Goal: Information Seeking & Learning: Compare options

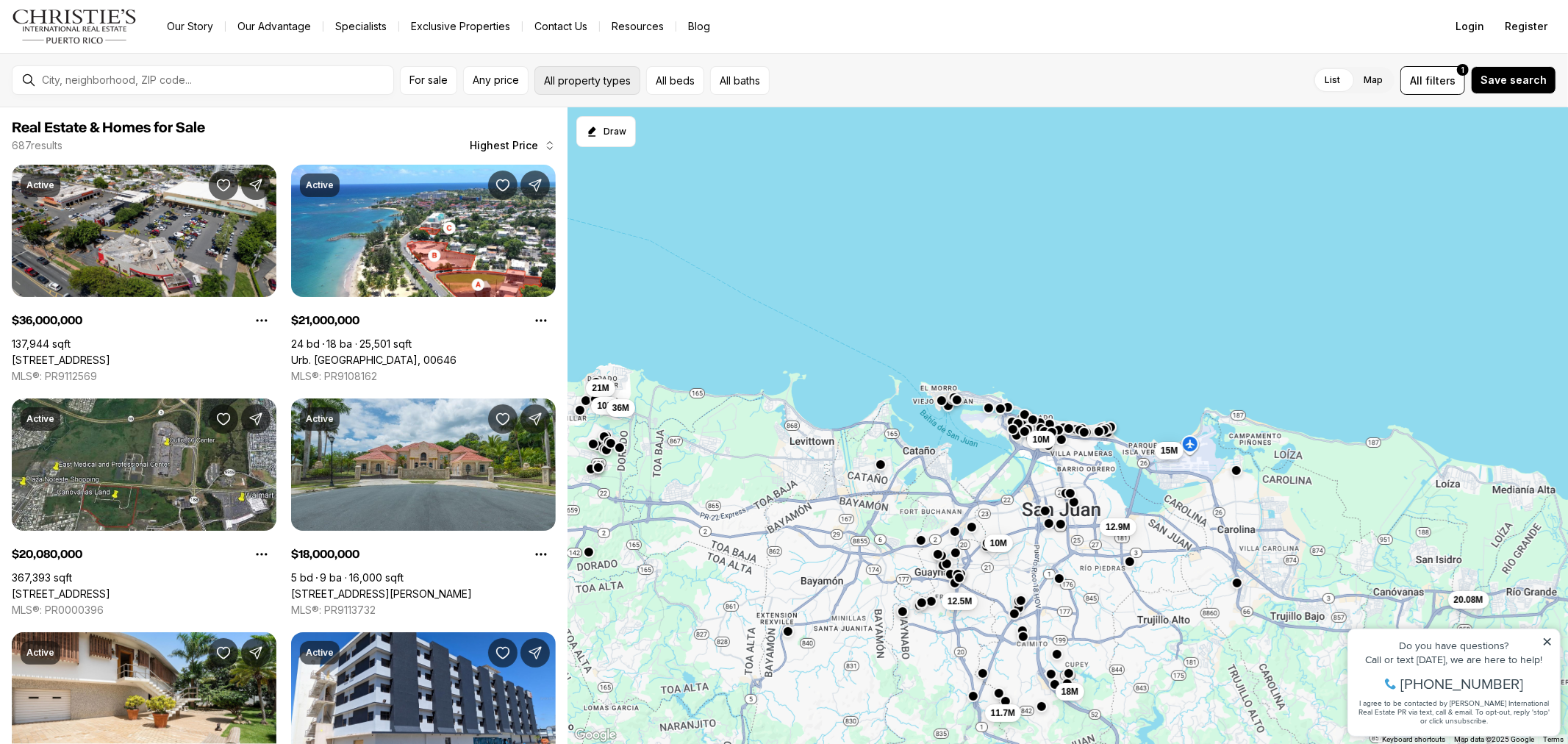
click at [578, 75] on button "All property types" at bounding box center [587, 80] width 106 height 28
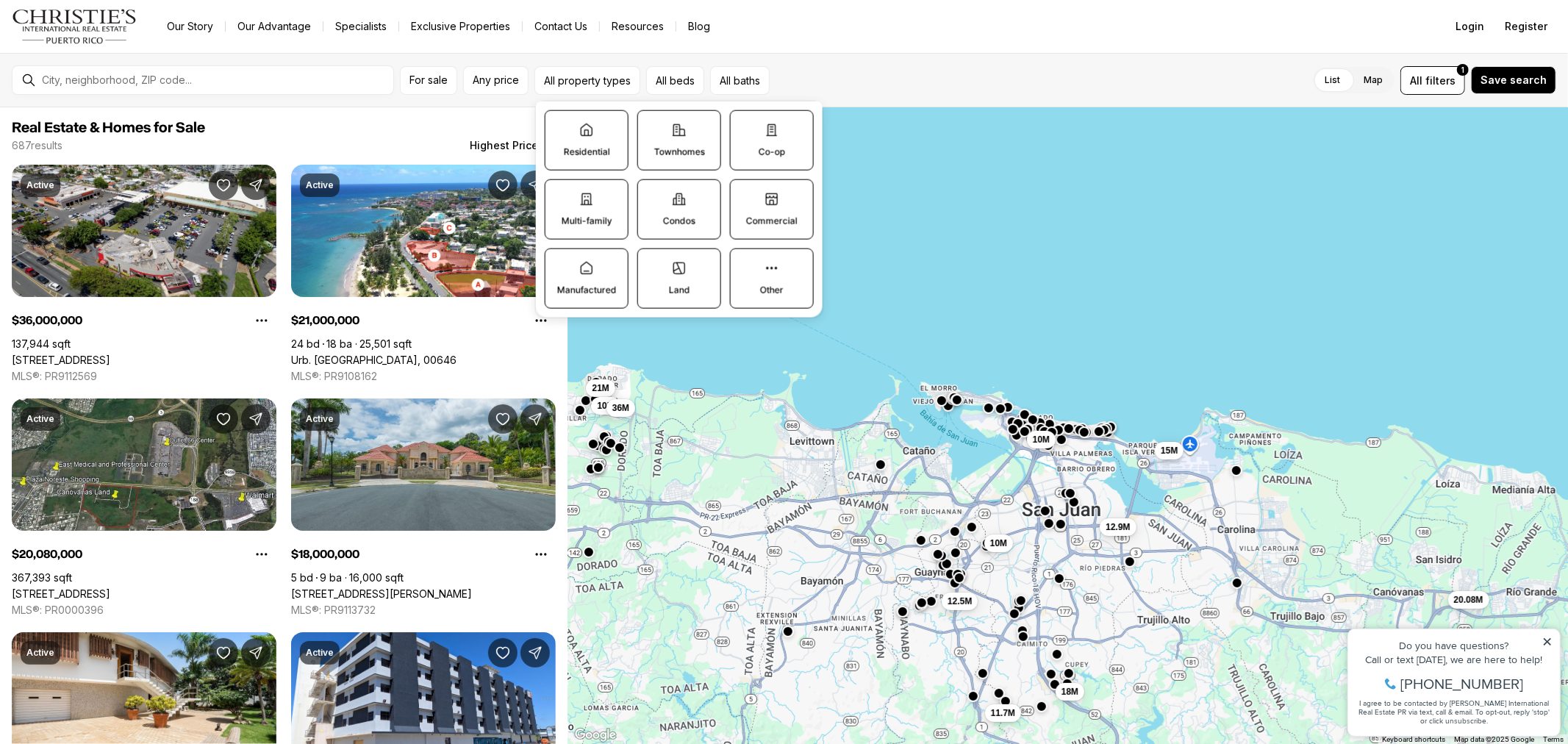
click at [579, 123] on icon at bounding box center [586, 130] width 15 height 15
click at [560, 123] on button "Residential" at bounding box center [552, 118] width 15 height 15
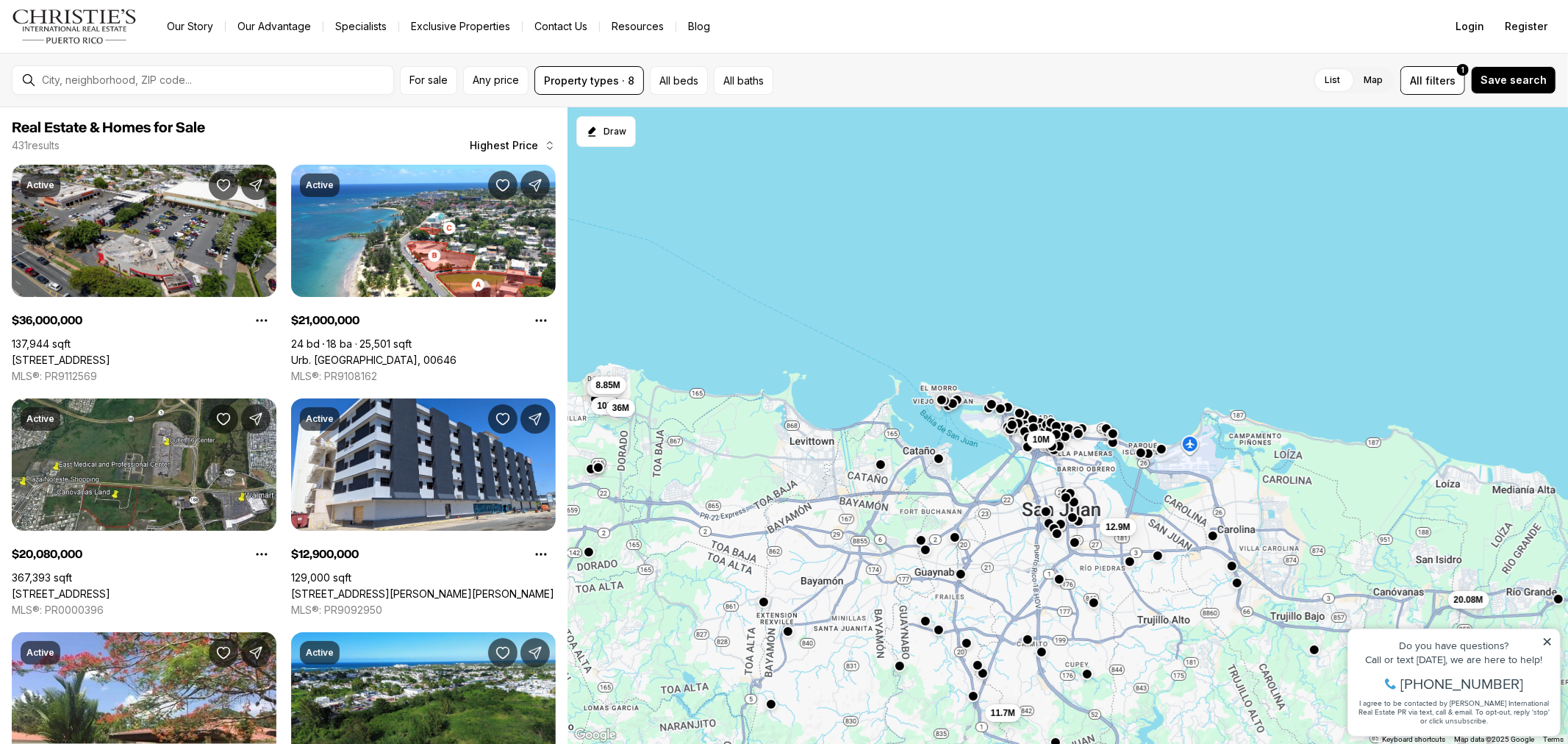
click at [321, 101] on div "For sale Any price Property types · 8 All beds All baths List Map List Map All …" at bounding box center [784, 80] width 1568 height 54
click at [693, 92] on button "All beds" at bounding box center [679, 80] width 58 height 28
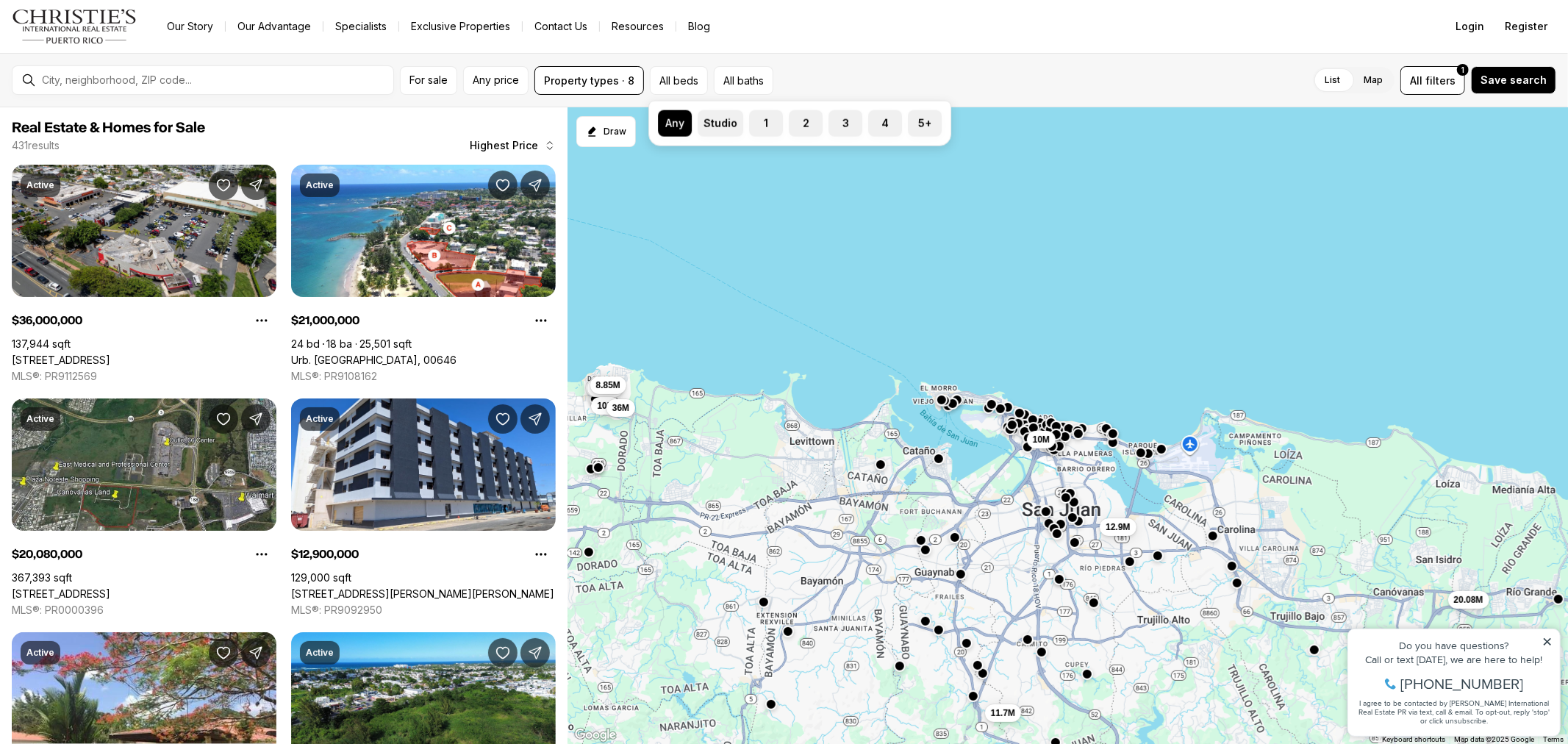
click at [833, 129] on label "3" at bounding box center [845, 123] width 34 height 27
click at [833, 125] on button "3" at bounding box center [835, 117] width 15 height 15
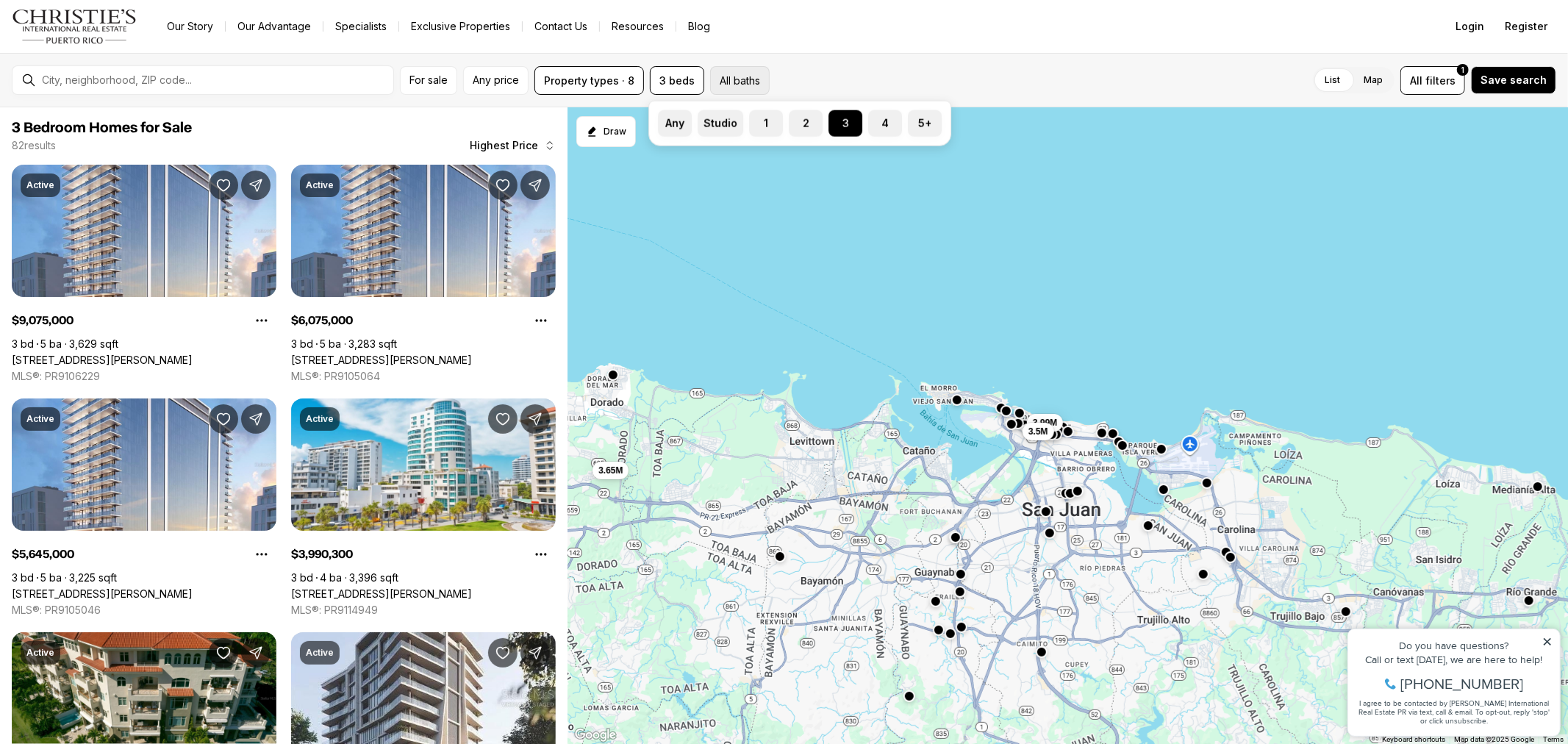
click at [740, 84] on button "All baths" at bounding box center [740, 80] width 60 height 28
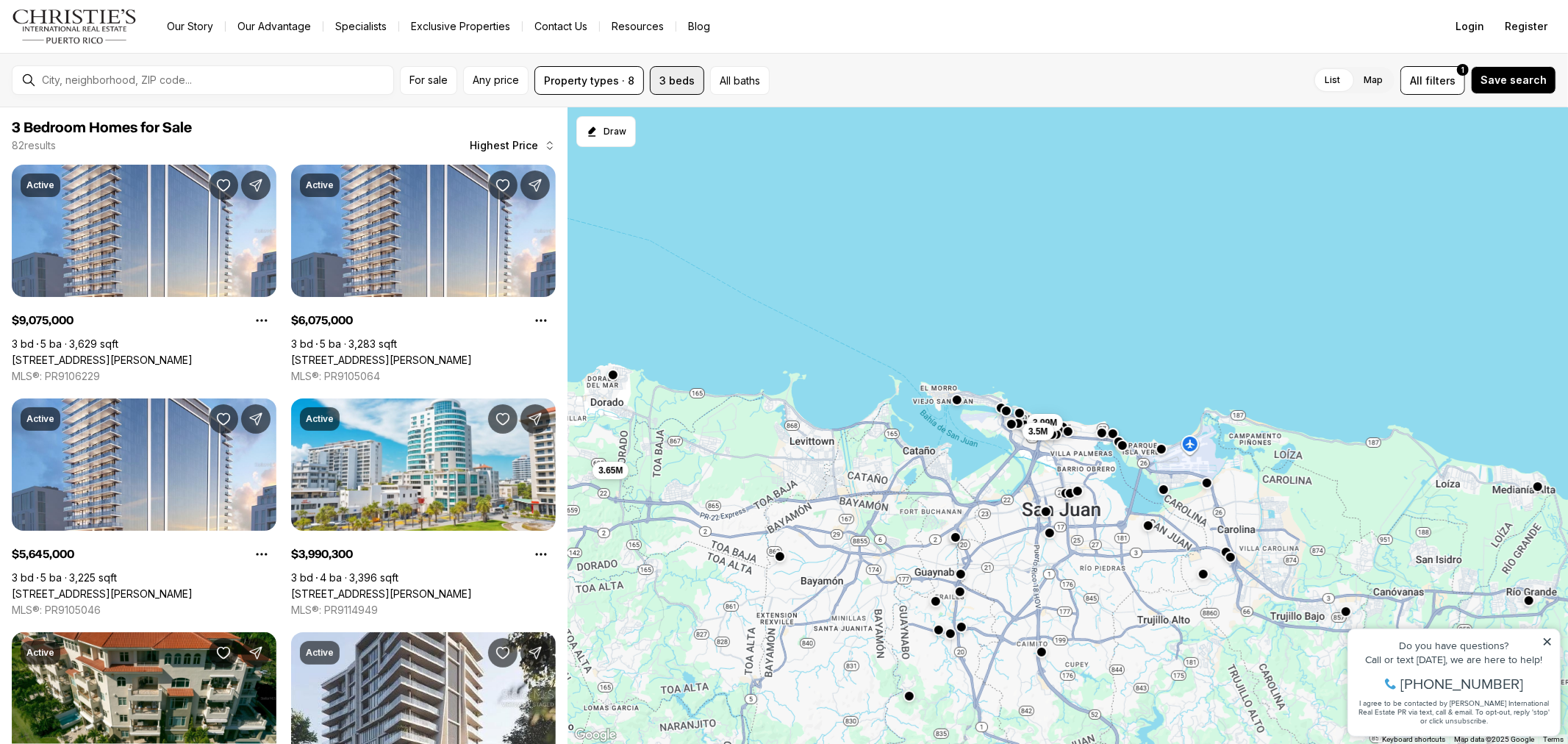
click at [693, 88] on button "3 beds" at bounding box center [676, 80] width 54 height 28
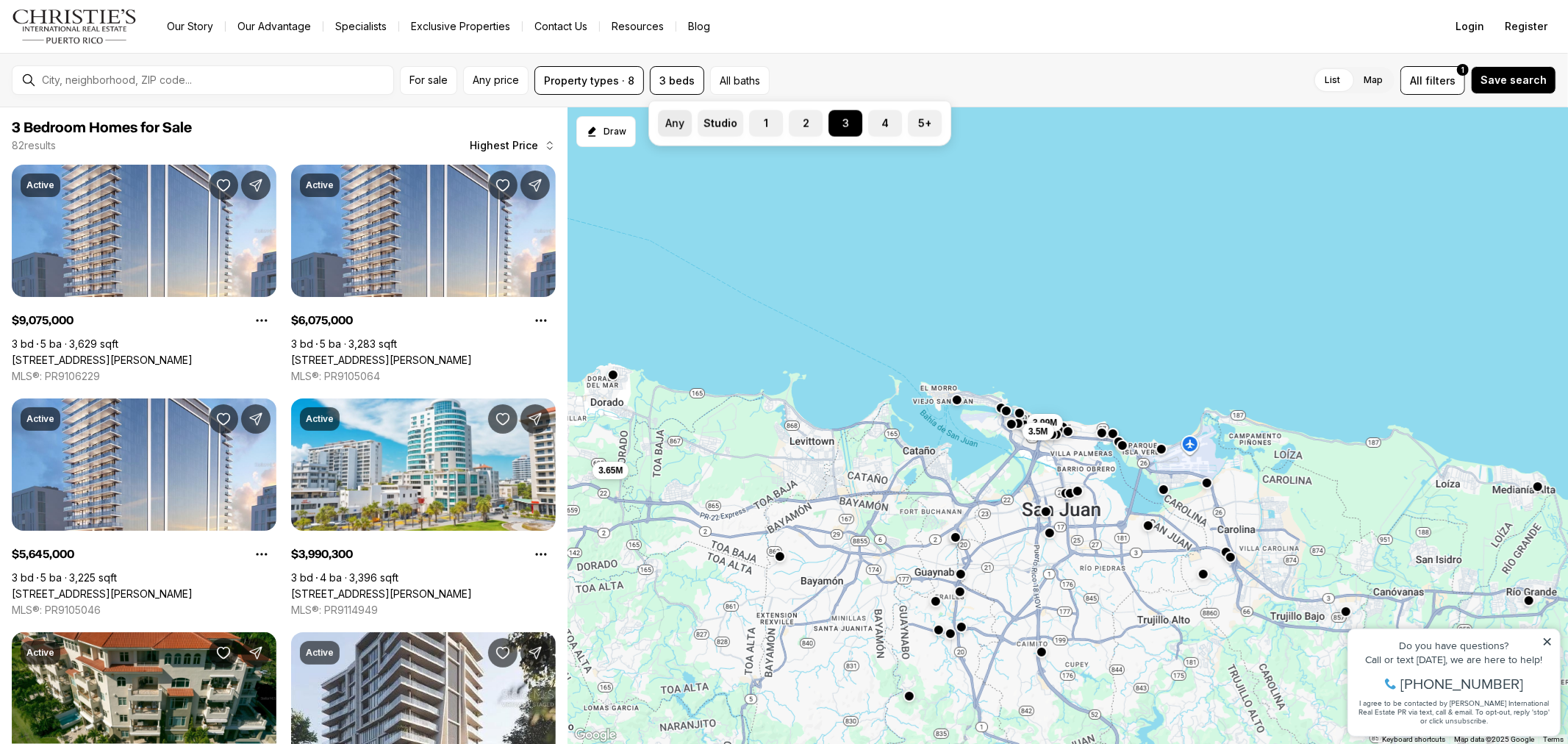
click at [672, 114] on button "Any" at bounding box center [665, 117] width 15 height 15
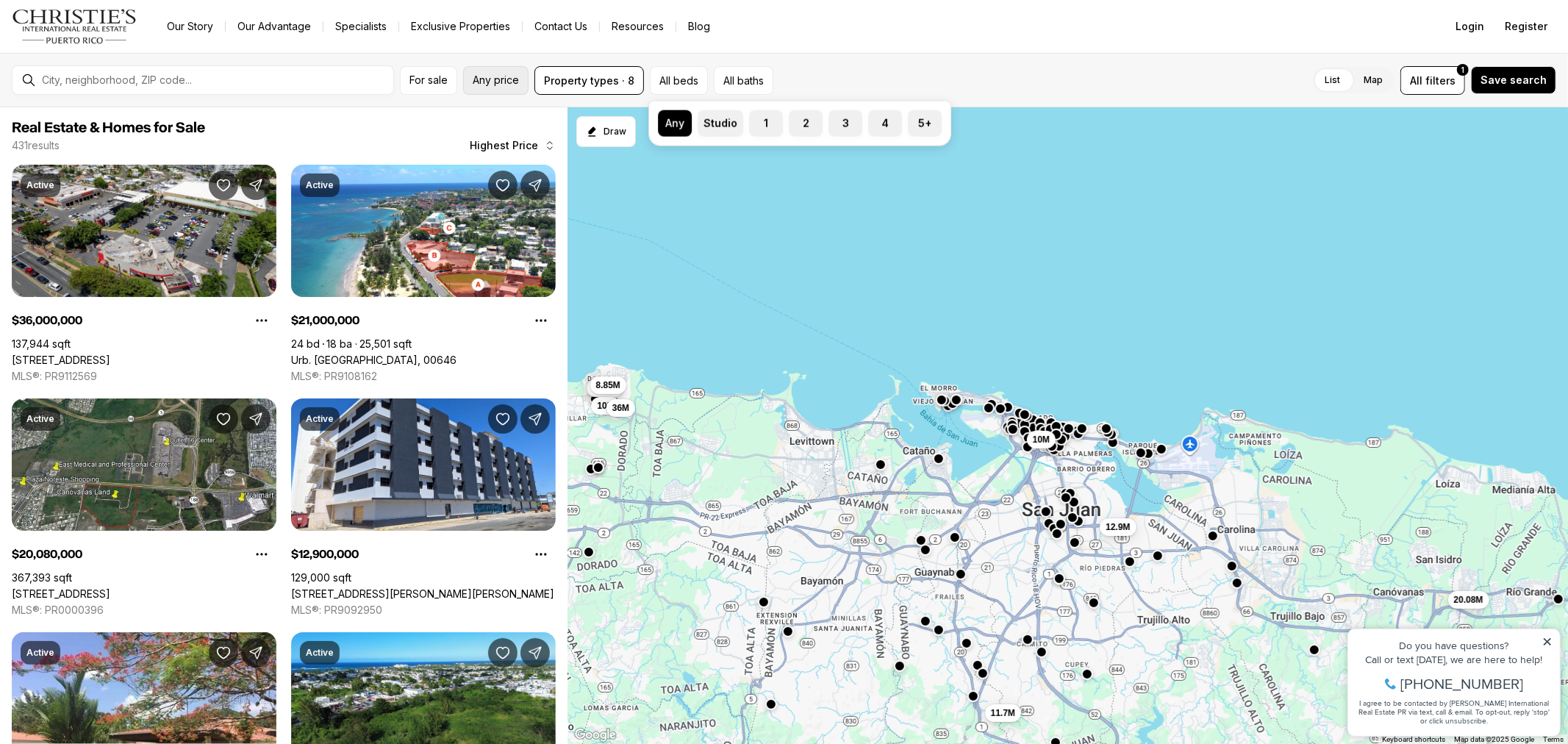
click at [488, 83] on span "Any price" at bounding box center [495, 80] width 46 height 12
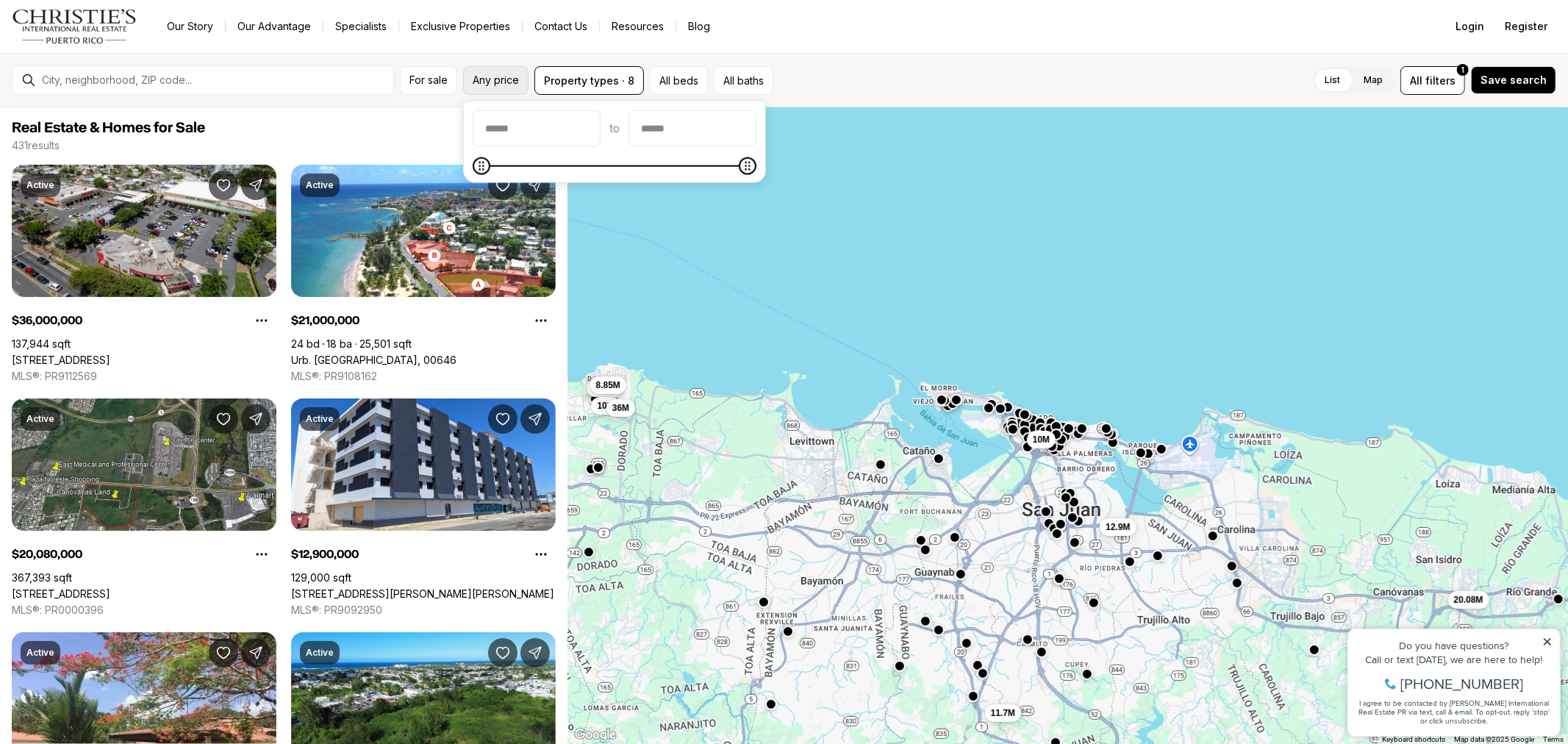
click at [488, 83] on span "Any price" at bounding box center [495, 80] width 46 height 12
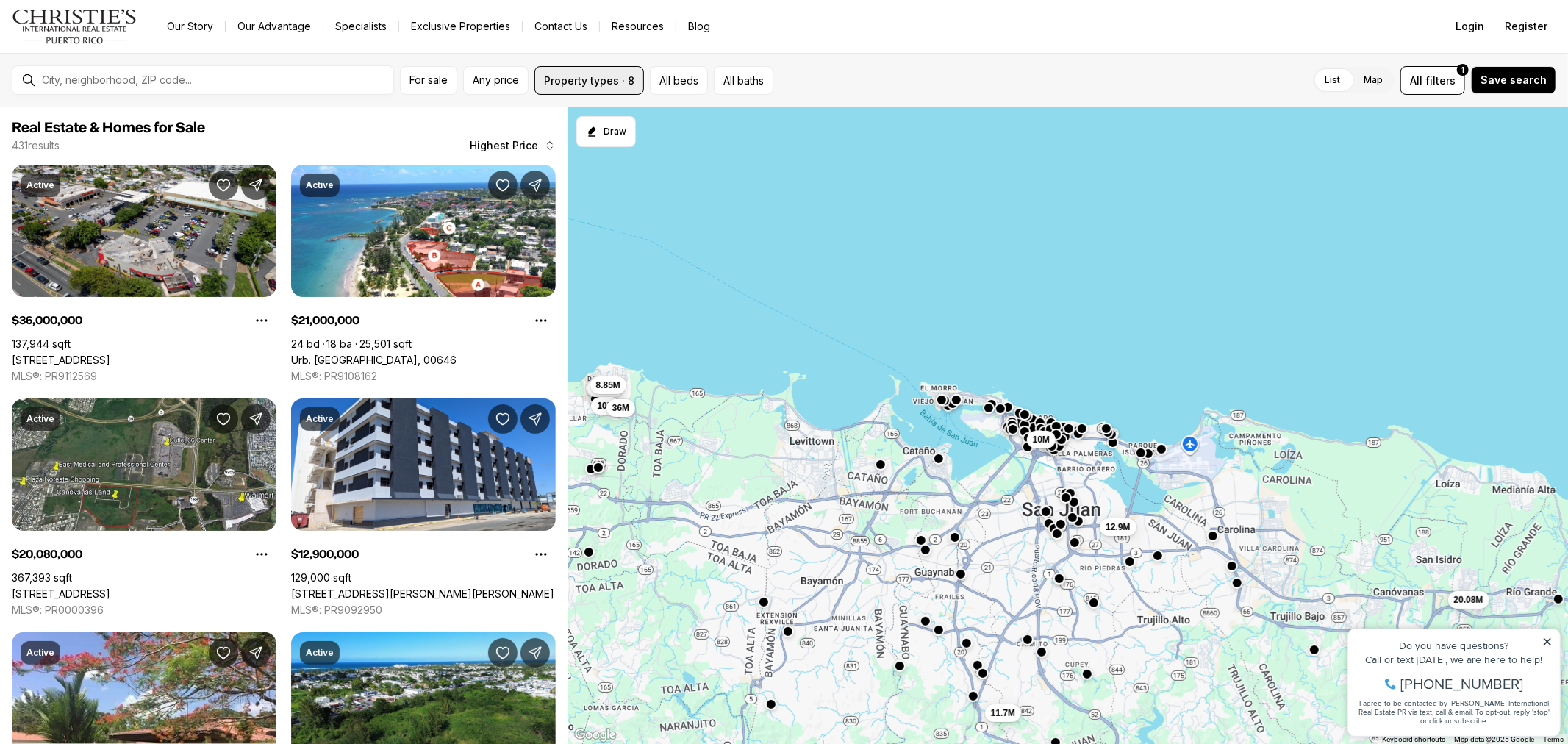
click at [582, 71] on button "Property types · 8" at bounding box center [589, 80] width 110 height 28
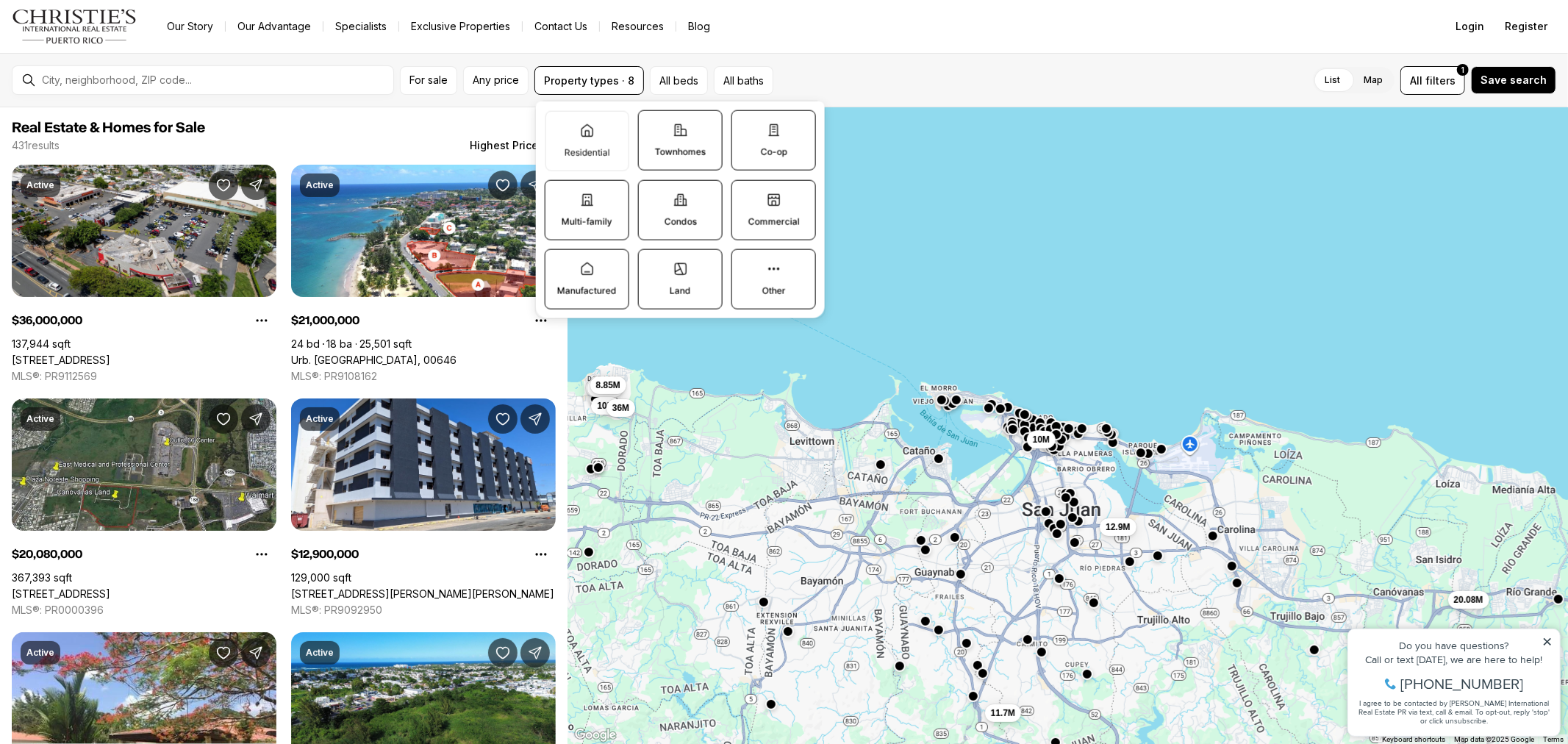
click at [771, 271] on icon at bounding box center [773, 268] width 15 height 15
click at [747, 265] on button "Other" at bounding box center [739, 257] width 15 height 15
click at [606, 141] on label "Residential" at bounding box center [586, 140] width 84 height 61
click at [560, 126] on button "Residential" at bounding box center [552, 118] width 15 height 15
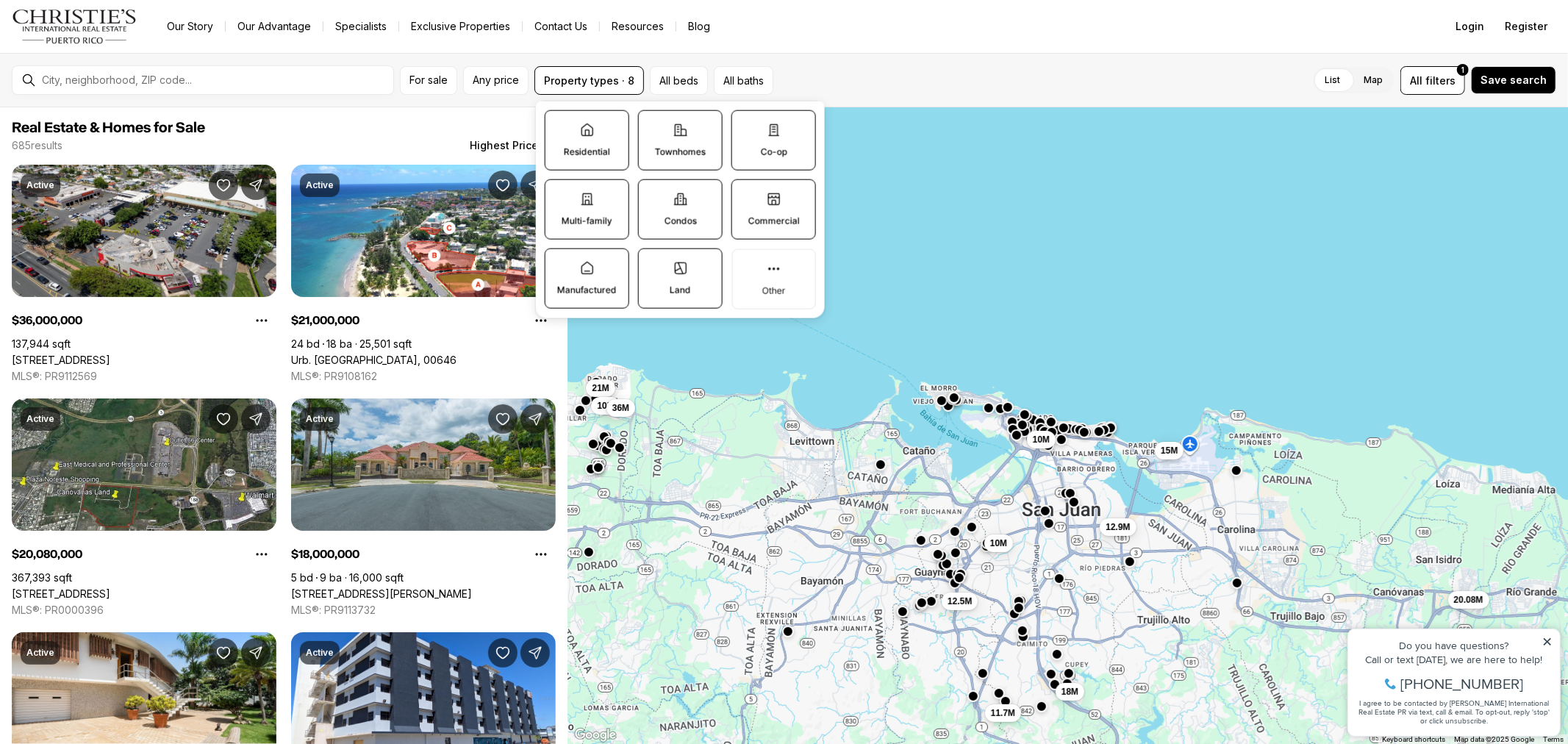
click at [854, 76] on div "List Map List Map All filters 1 Save search" at bounding box center [1167, 80] width 777 height 28
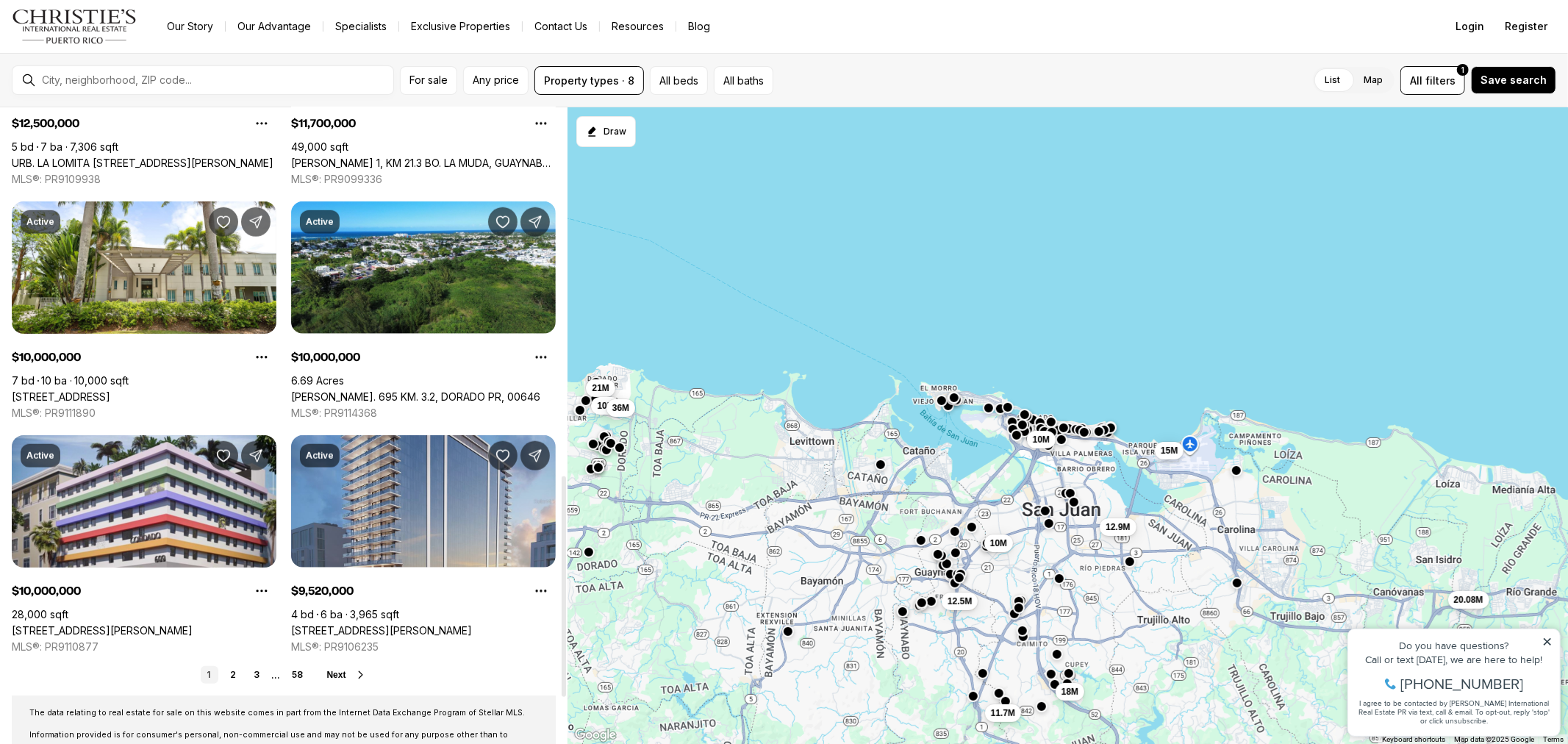
scroll to position [1062, 0]
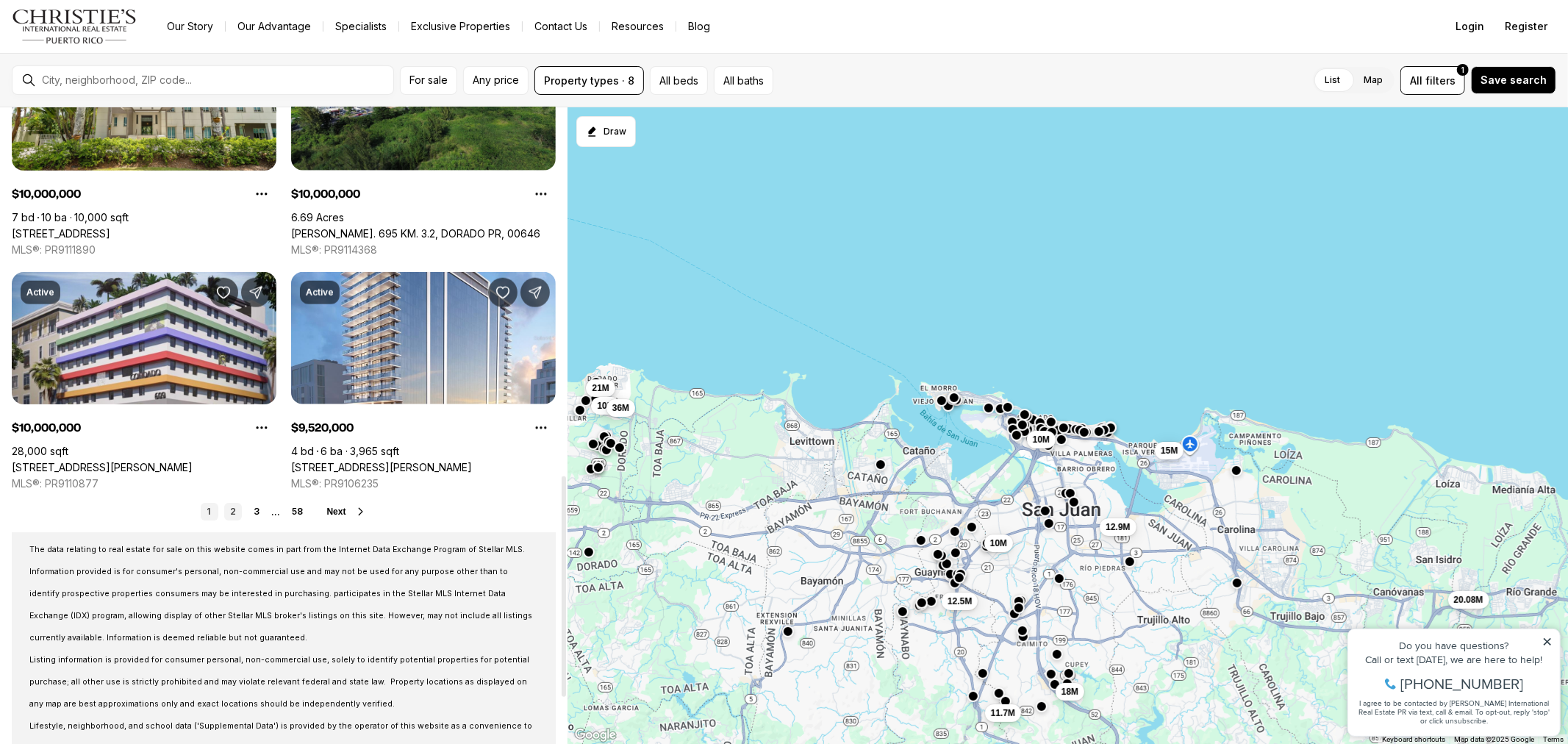
click at [238, 515] on link "2" at bounding box center [232, 512] width 18 height 18
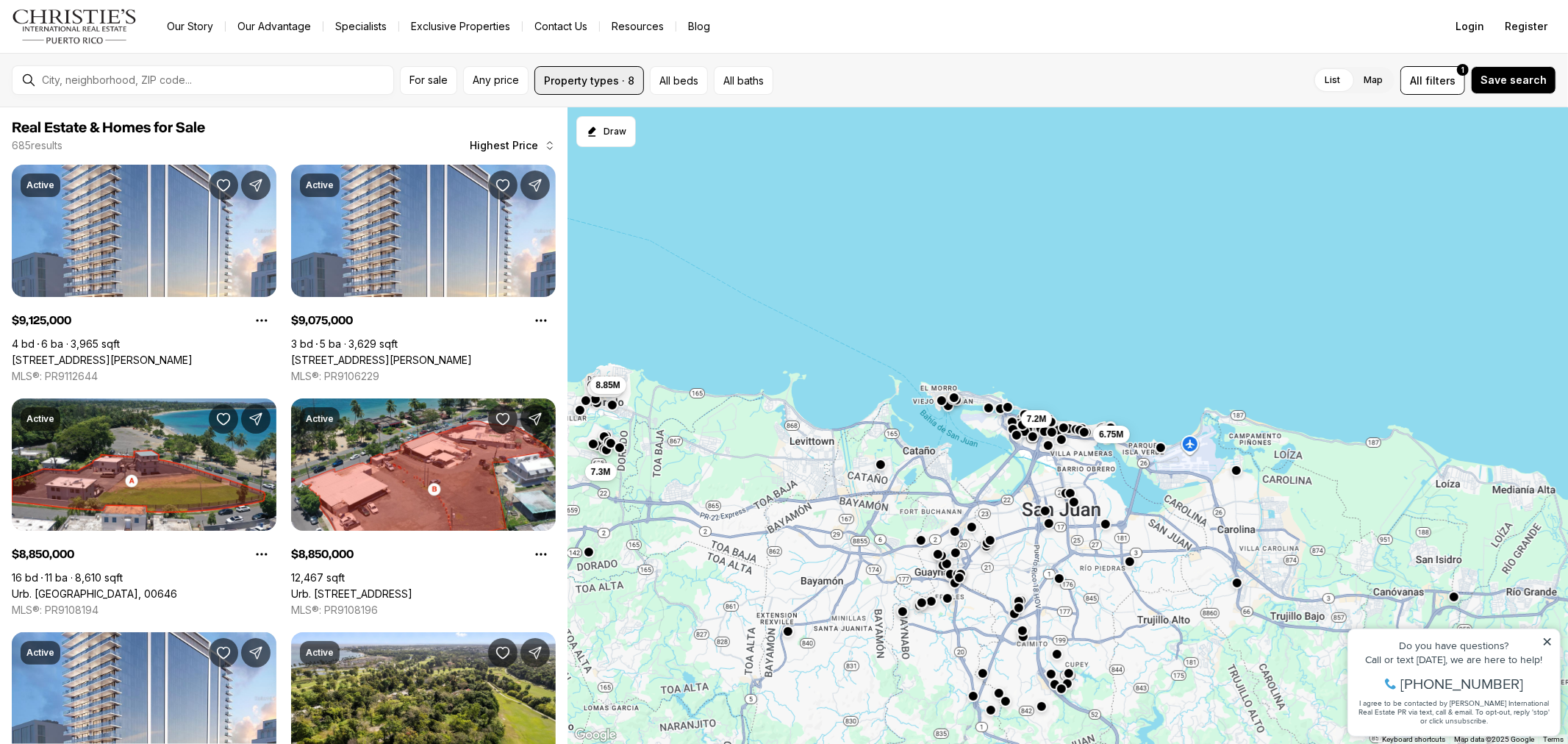
click at [577, 74] on button "Property types · 8" at bounding box center [589, 80] width 110 height 28
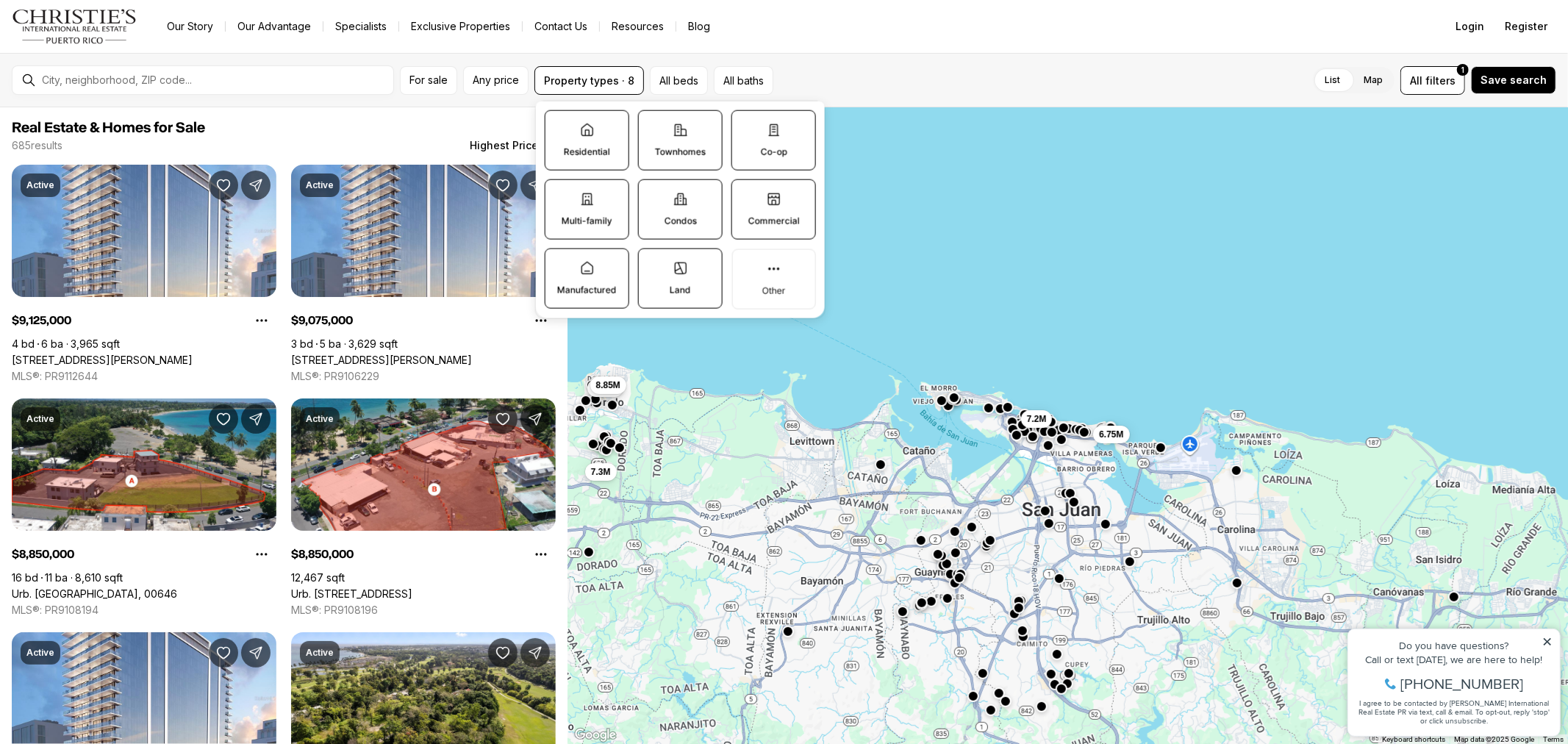
click at [593, 140] on label "Residential" at bounding box center [587, 140] width 84 height 61
click at [560, 126] on button "Residential" at bounding box center [552, 118] width 15 height 15
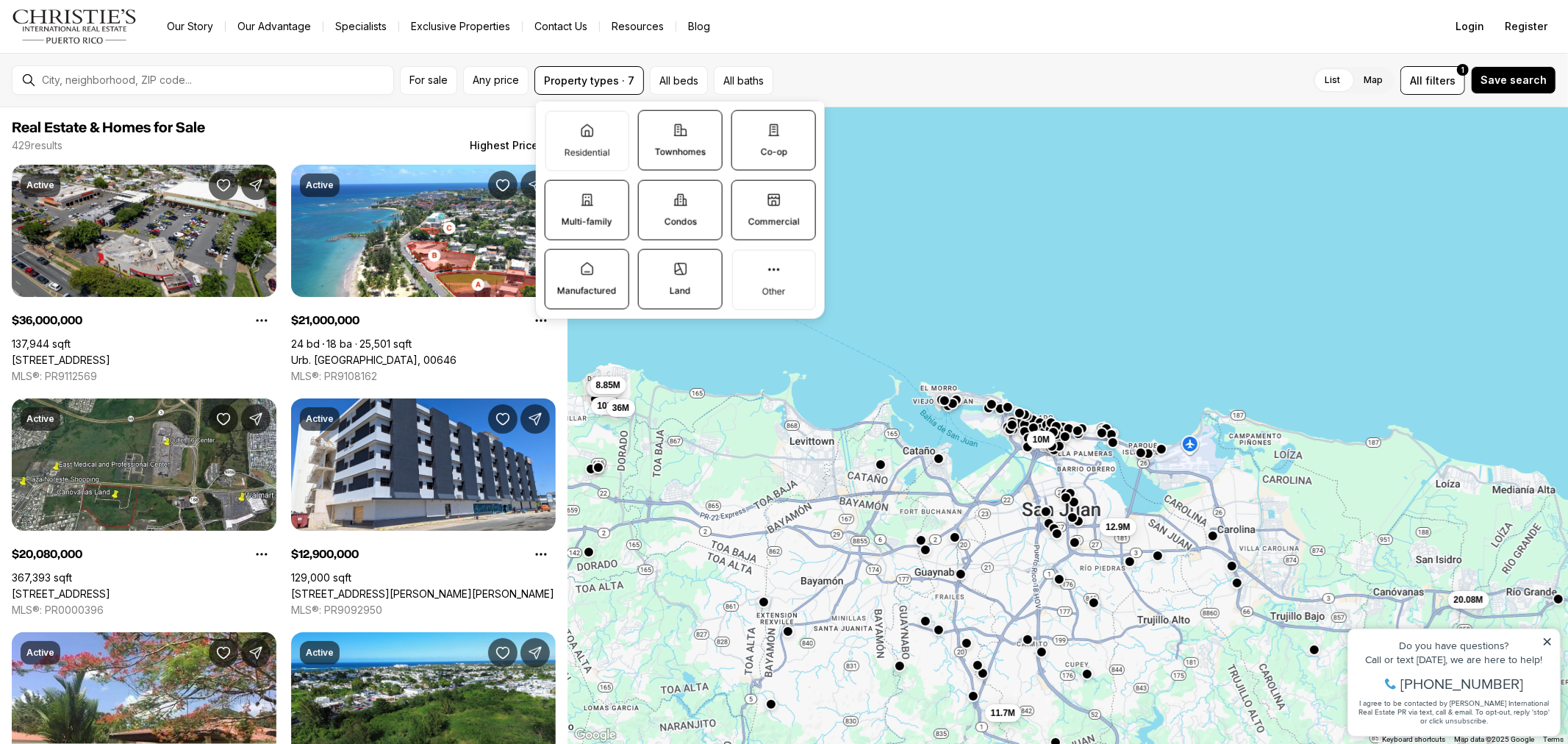
click at [700, 152] on p "Townhomes" at bounding box center [680, 152] width 51 height 12
click at [653, 126] on button "Townhomes" at bounding box center [646, 118] width 15 height 15
click at [765, 163] on label "Co-op" at bounding box center [774, 140] width 84 height 61
click at [747, 126] on button "Co-op" at bounding box center [739, 118] width 15 height 15
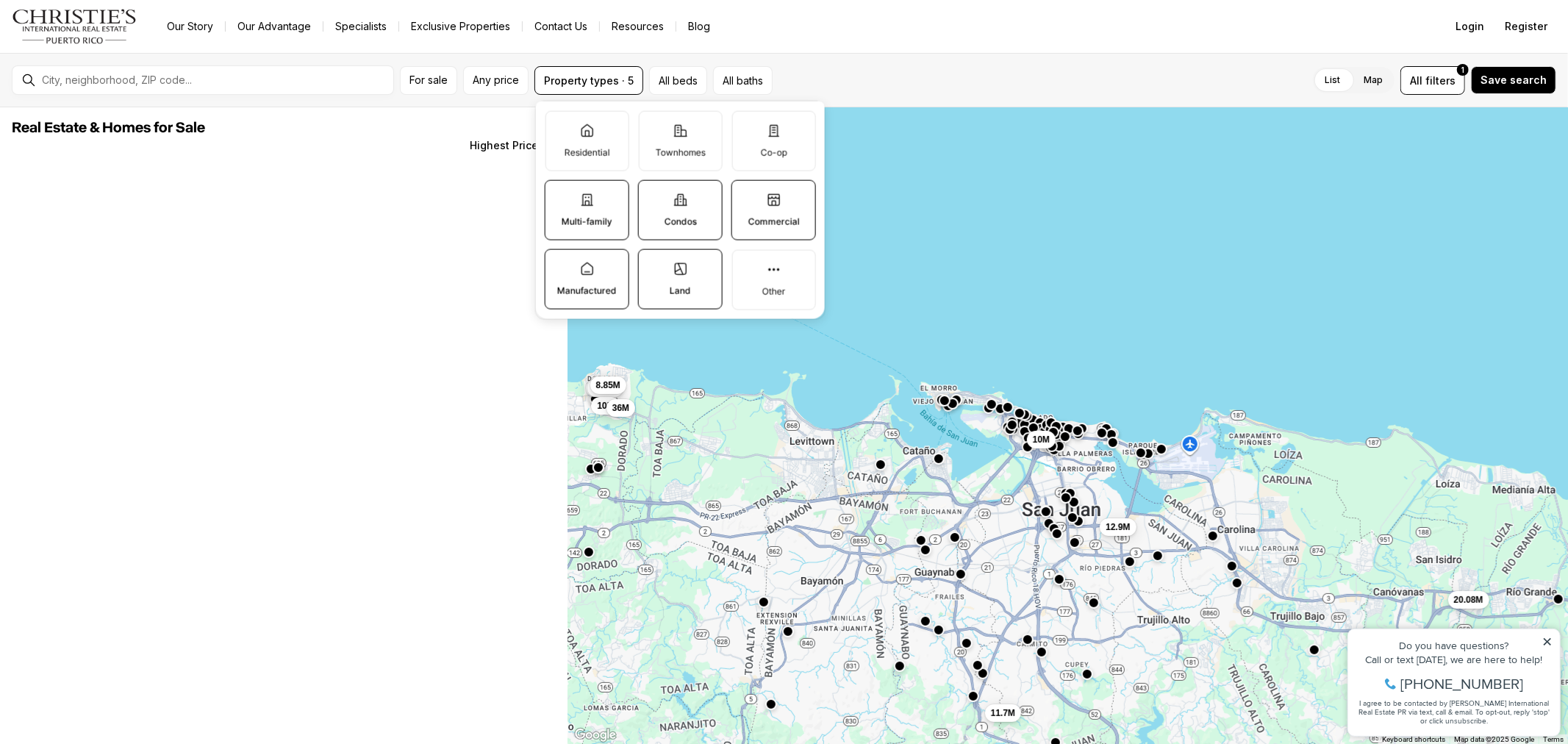
click at [764, 221] on p "Commercial" at bounding box center [773, 222] width 51 height 12
click at [747, 196] on button "Commercial" at bounding box center [739, 188] width 15 height 15
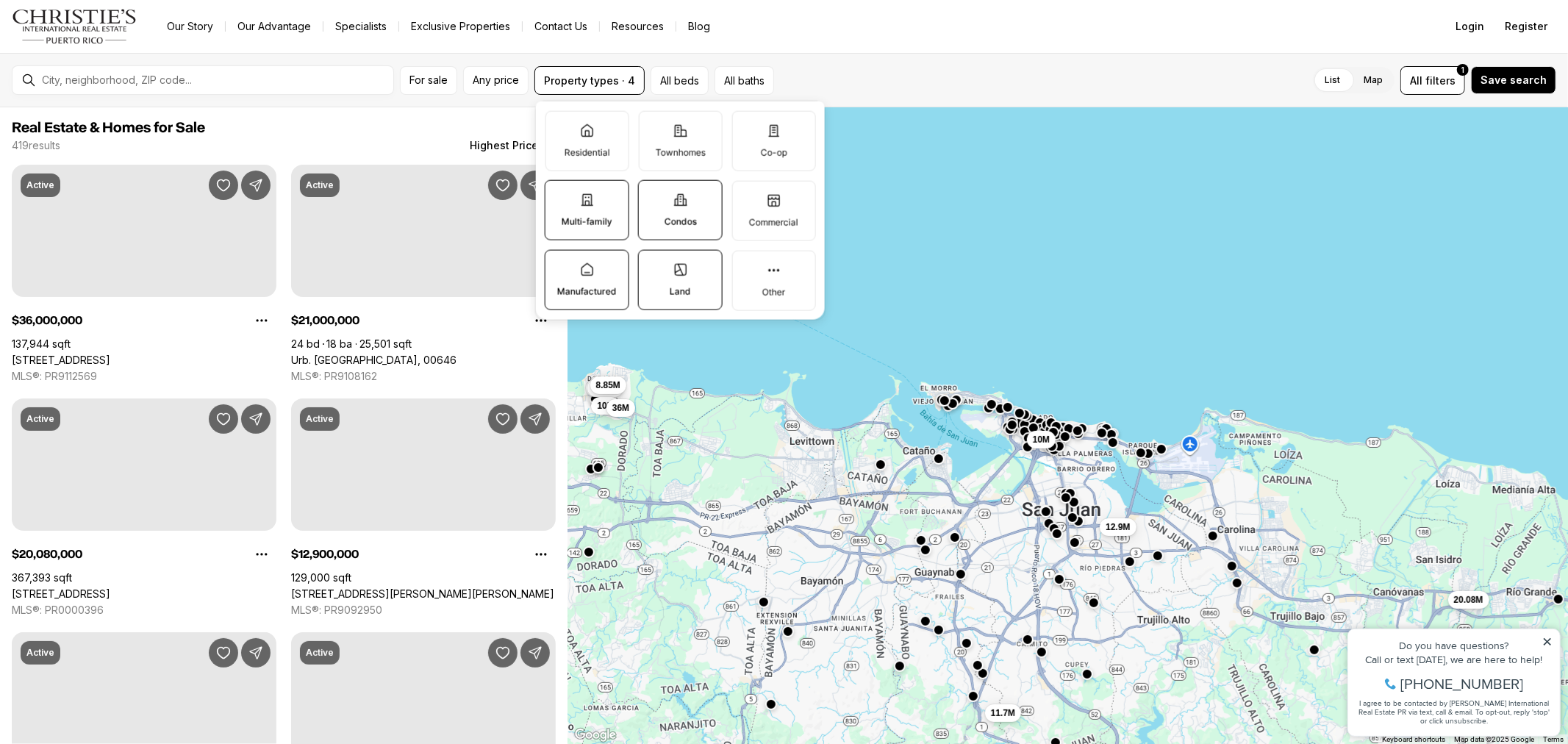
click at [693, 217] on p "Condos" at bounding box center [680, 222] width 32 height 12
click at [653, 196] on button "Condos" at bounding box center [646, 188] width 15 height 15
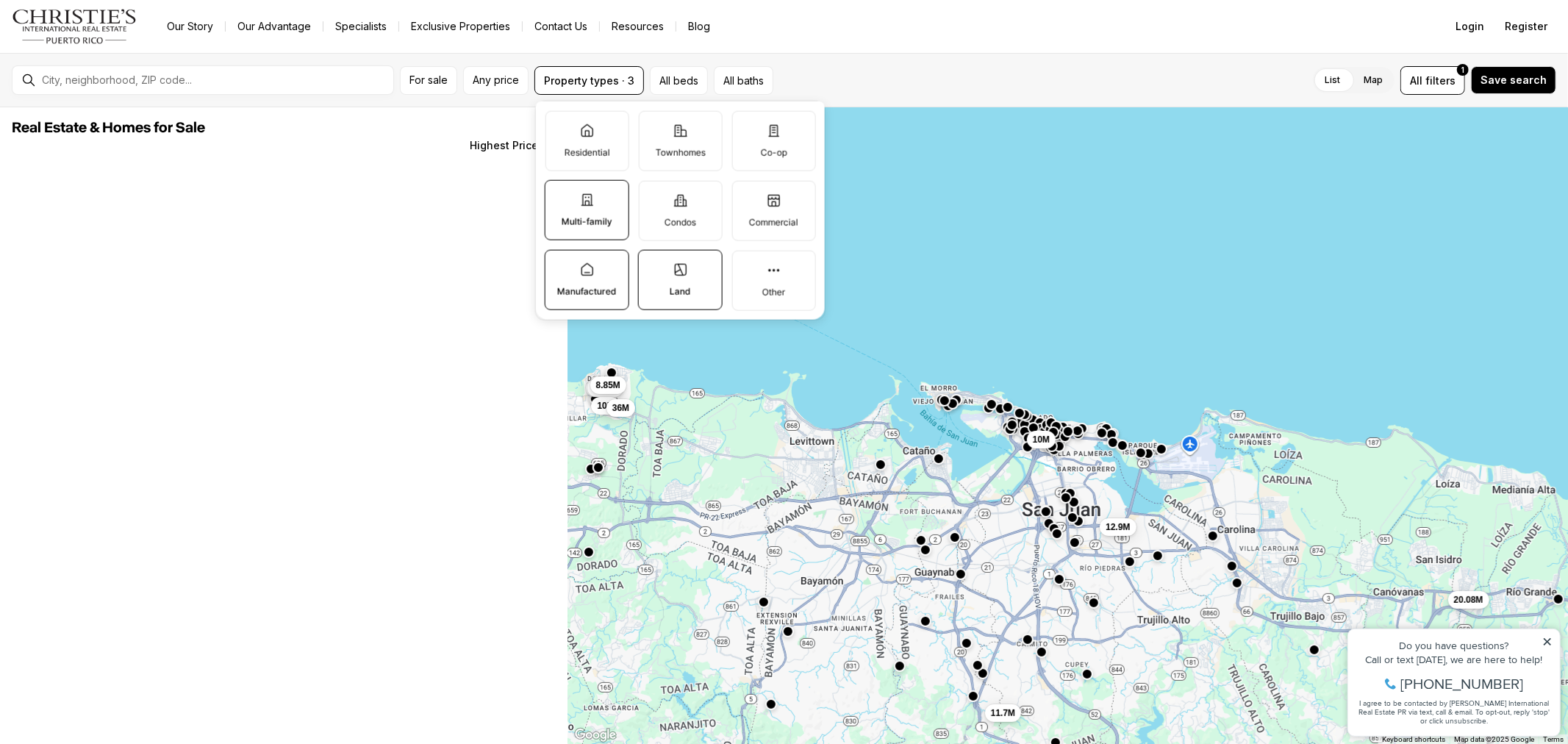
drag, startPoint x: 676, startPoint y: 274, endPoint x: 664, endPoint y: 276, distance: 12.2
click at [674, 276] on icon at bounding box center [679, 269] width 15 height 15
click at [653, 265] on button "Land" at bounding box center [646, 258] width 15 height 15
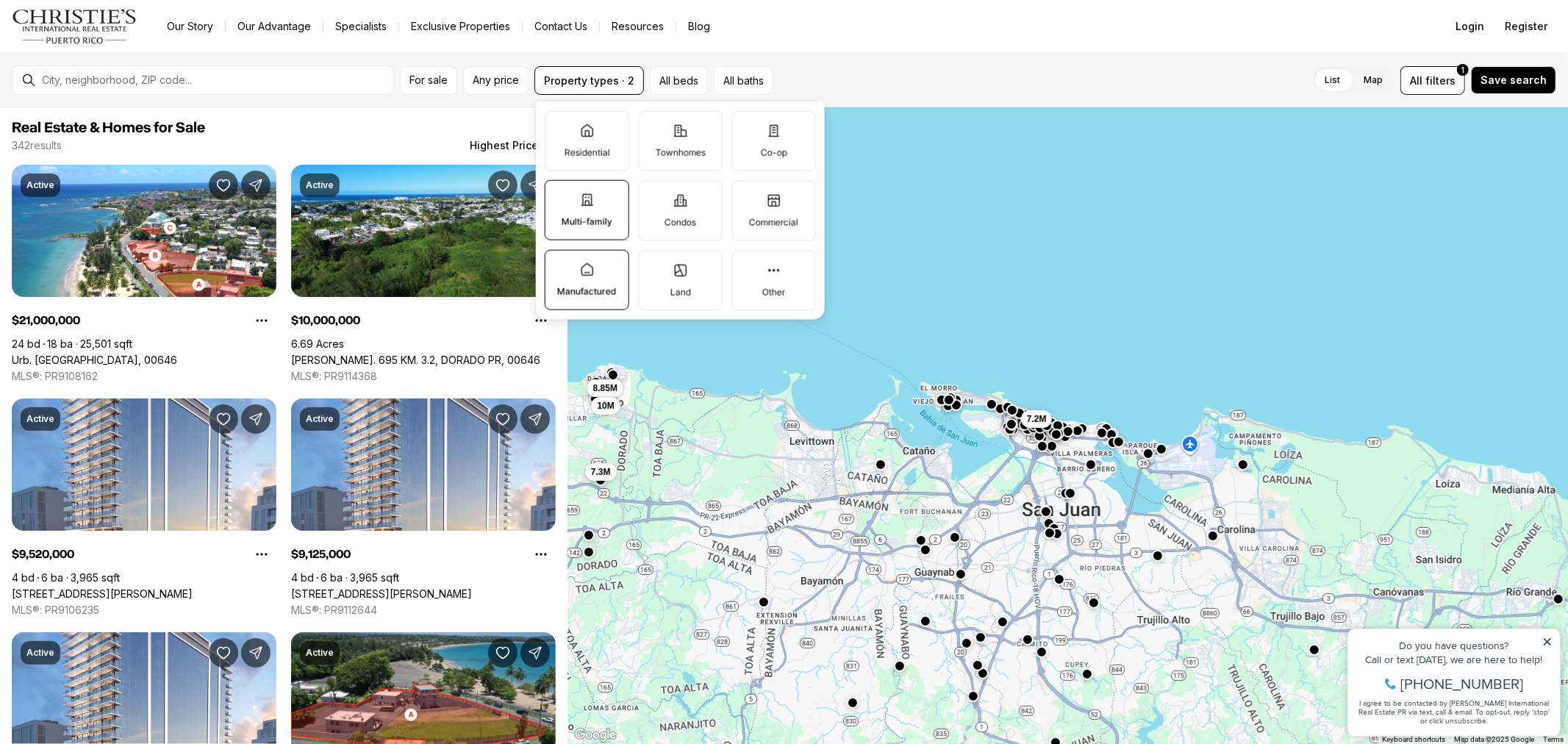
drag, startPoint x: 592, startPoint y: 274, endPoint x: 582, endPoint y: 244, distance: 31.6
click at [591, 275] on icon at bounding box center [586, 269] width 15 height 15
click at [560, 265] on button "Manufactured" at bounding box center [552, 258] width 15 height 15
click at [583, 228] on p "Multi-family" at bounding box center [587, 222] width 51 height 12
click at [560, 196] on button "Multi-family" at bounding box center [552, 188] width 15 height 15
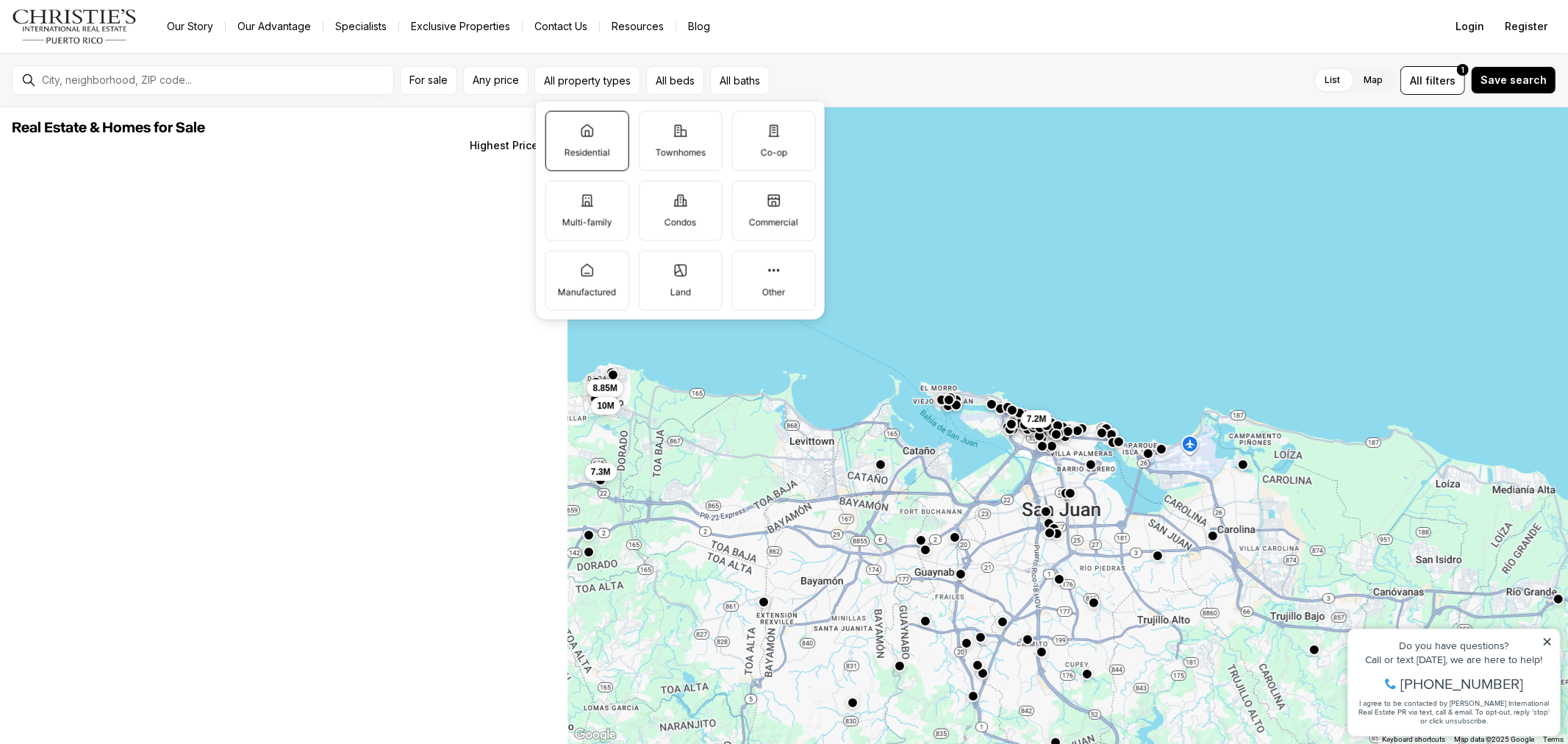
click at [589, 127] on icon at bounding box center [586, 130] width 15 height 15
click at [560, 126] on button "Residential" at bounding box center [552, 118] width 15 height 15
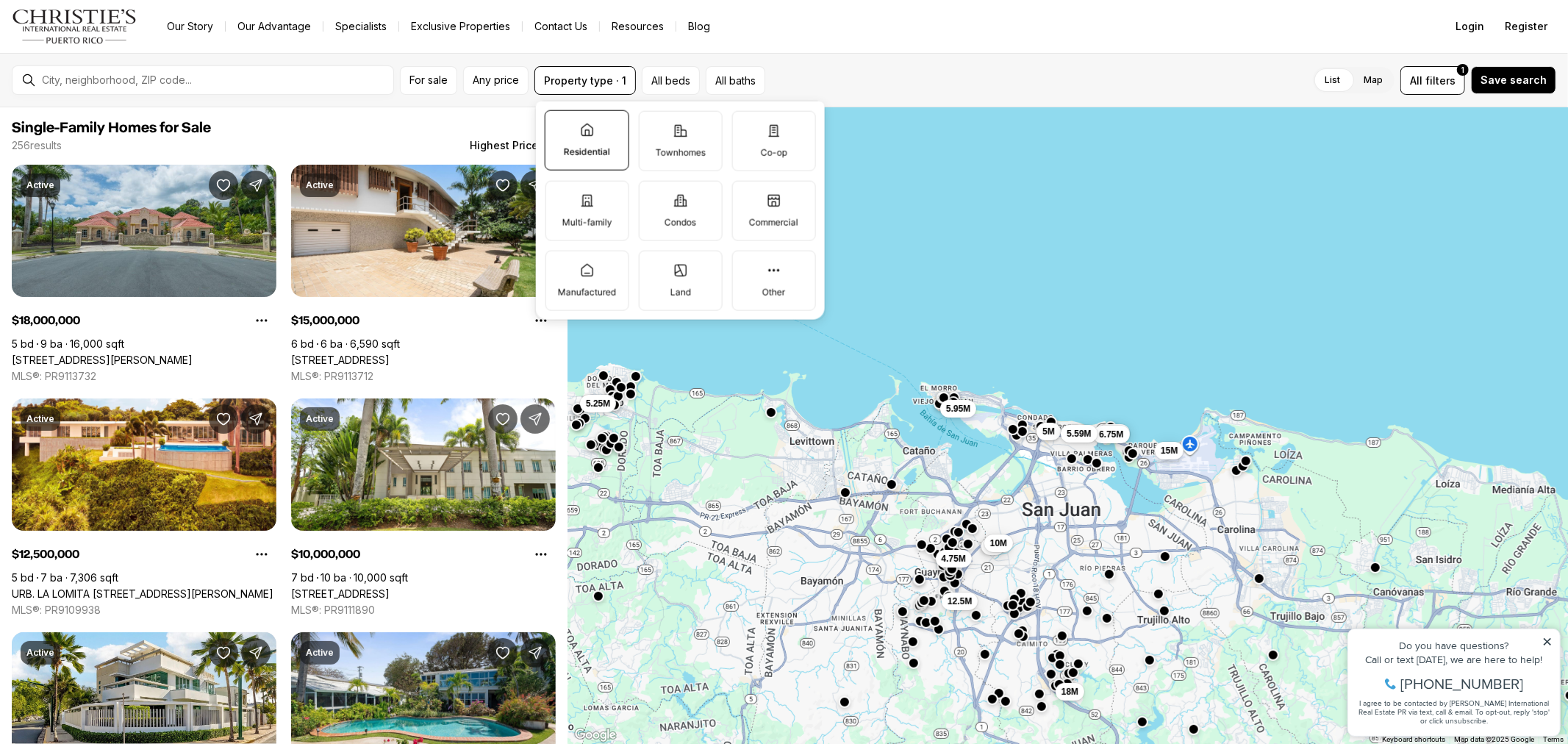
click at [951, 84] on div "List Map List Map All filters 1 Save search" at bounding box center [1164, 80] width 785 height 28
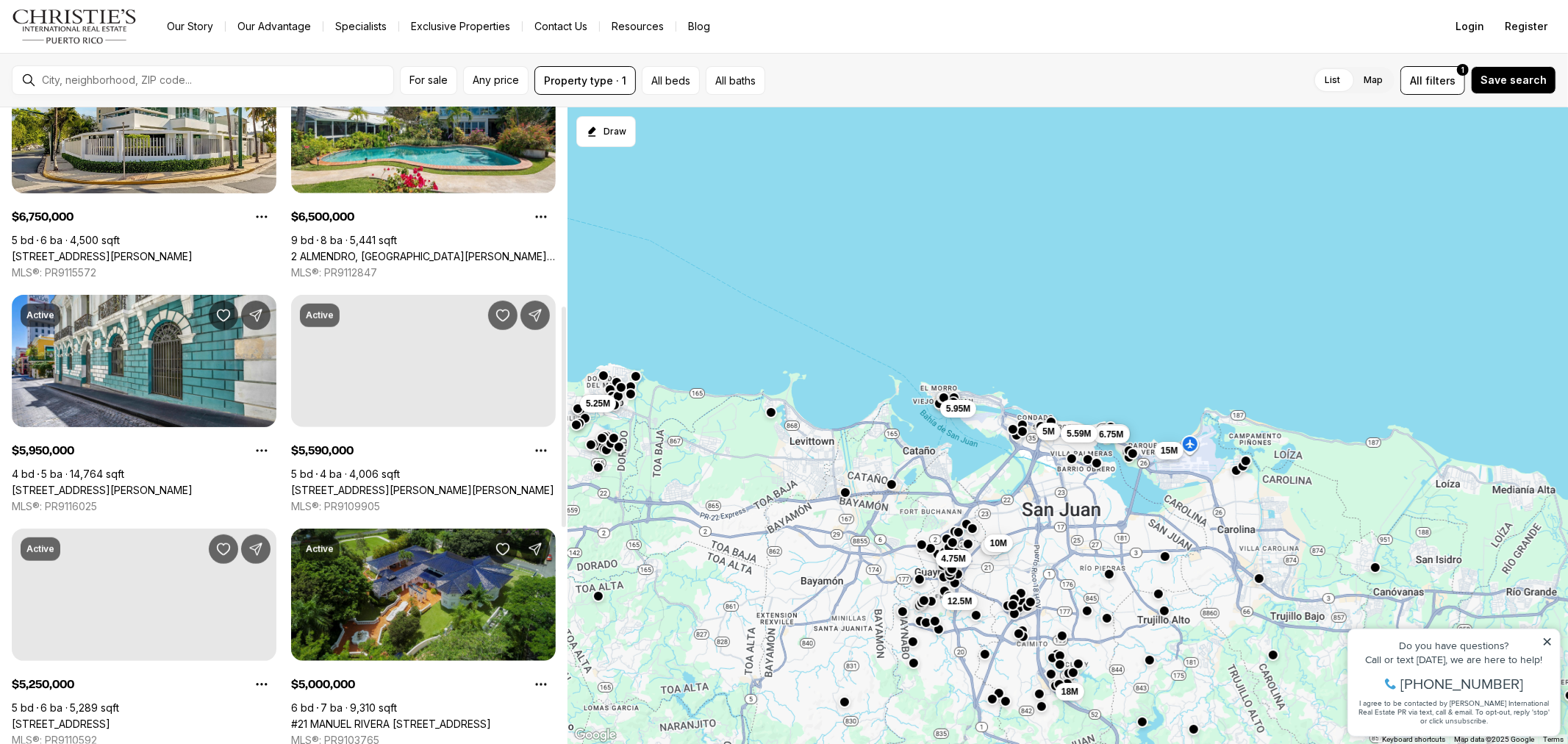
scroll to position [898, 0]
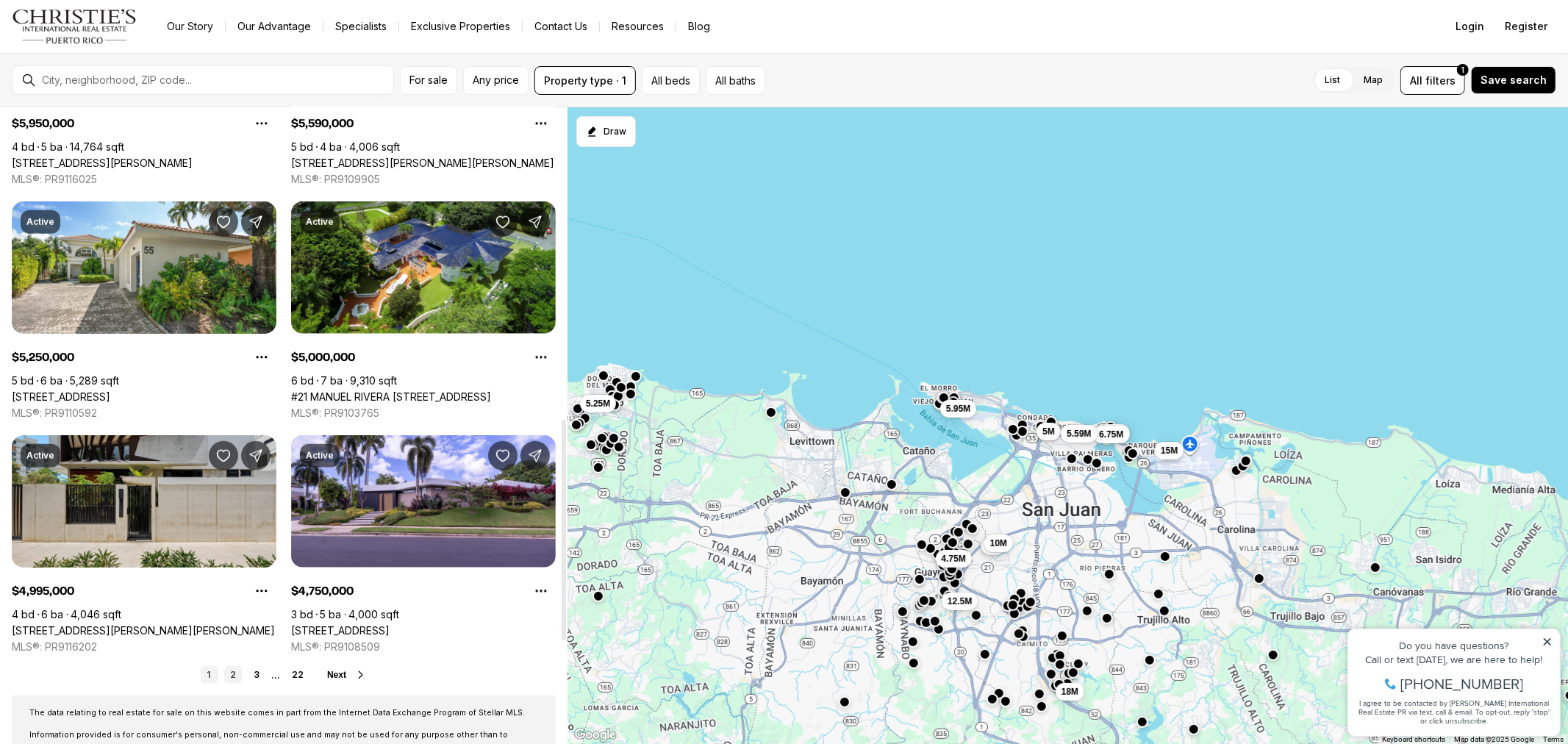
click at [238, 674] on link "2" at bounding box center [232, 675] width 18 height 18
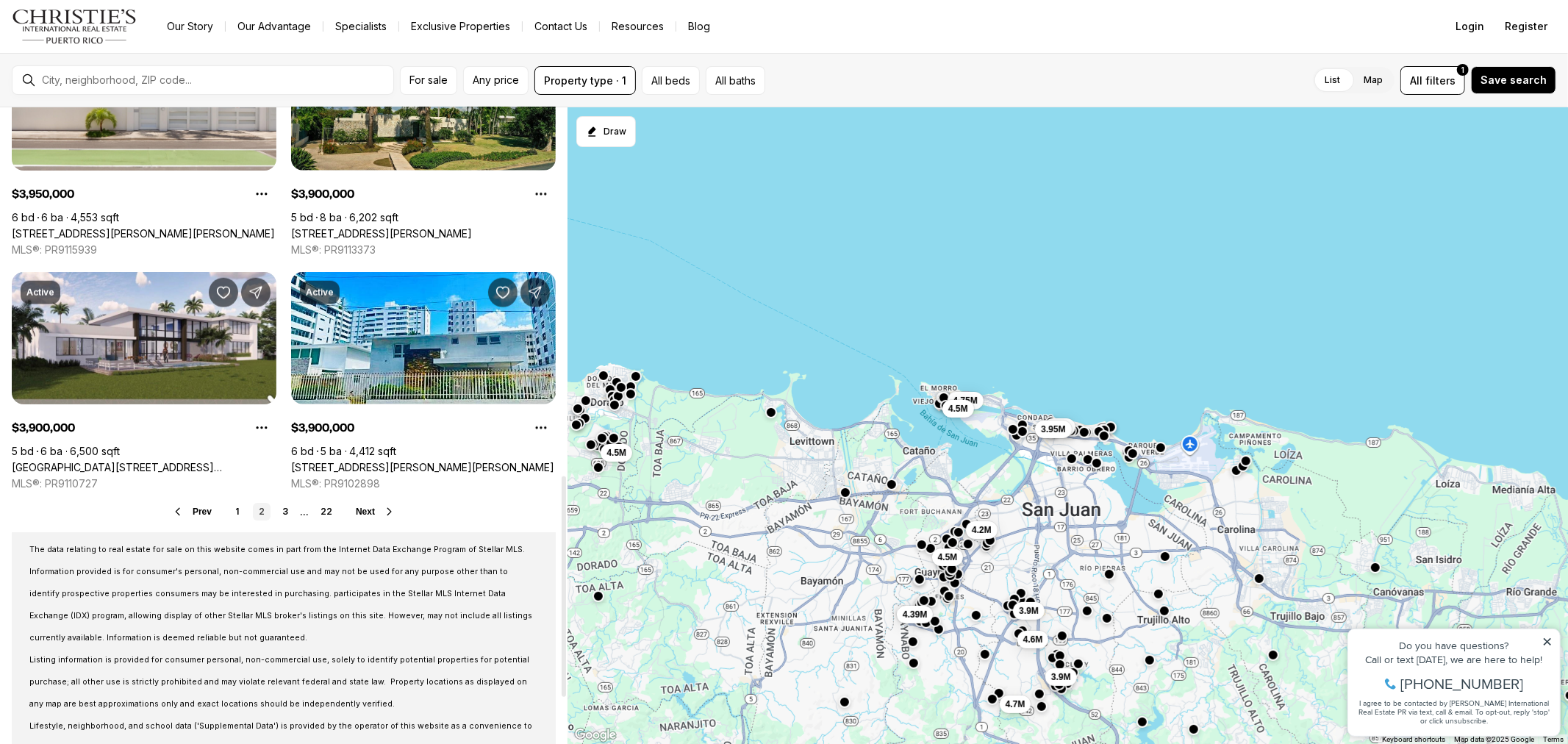
scroll to position [1194, 0]
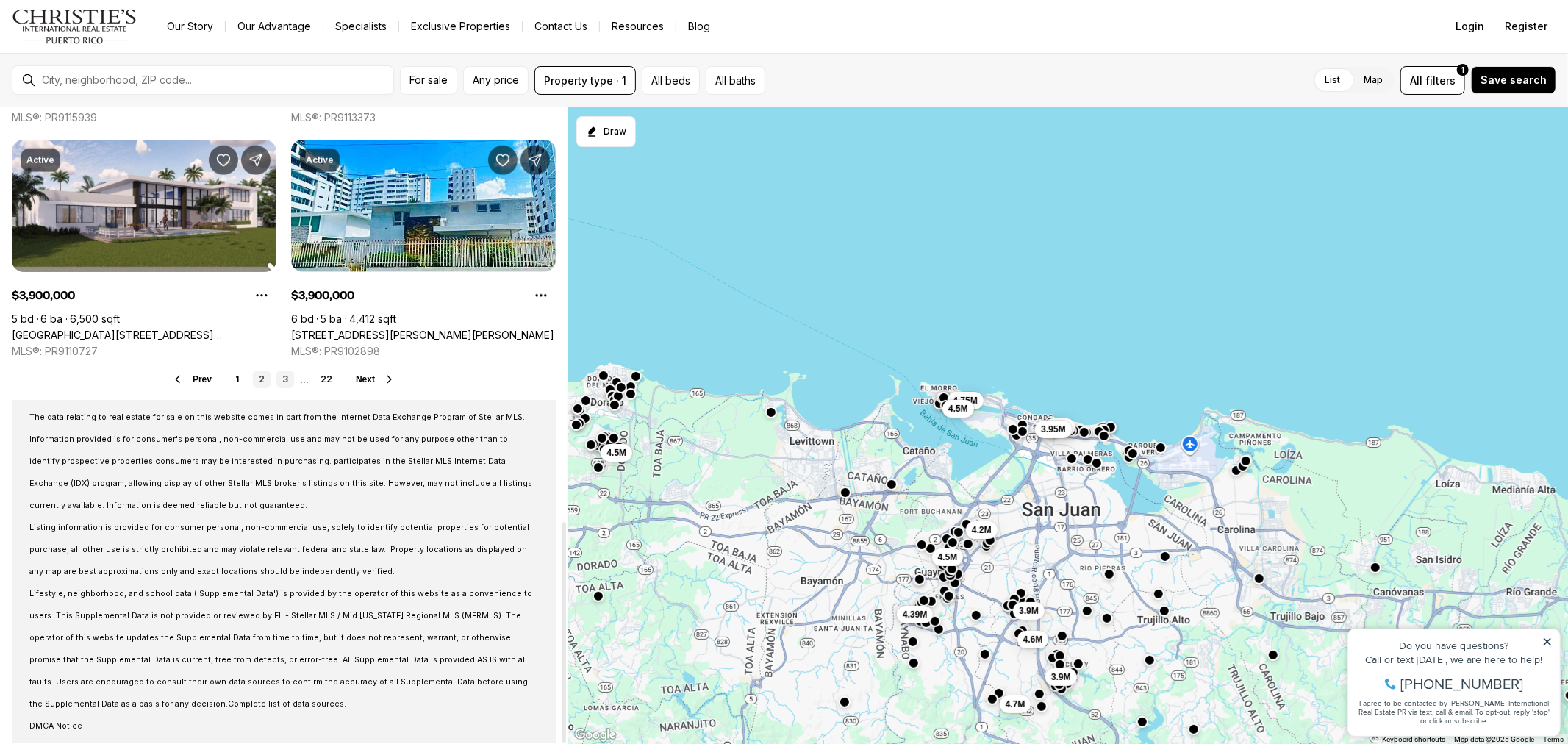
click at [285, 380] on link "3" at bounding box center [284, 379] width 18 height 18
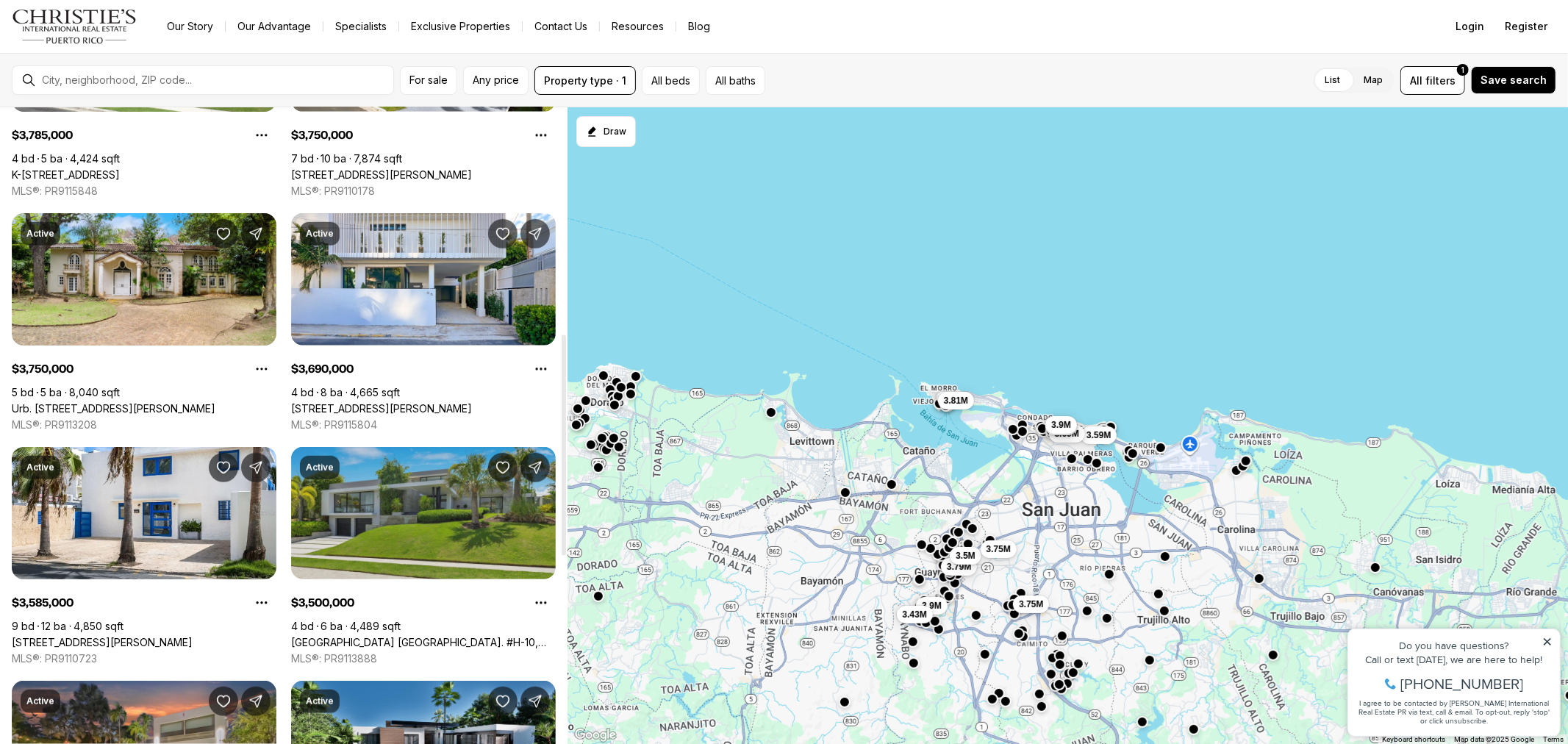
scroll to position [980, 0]
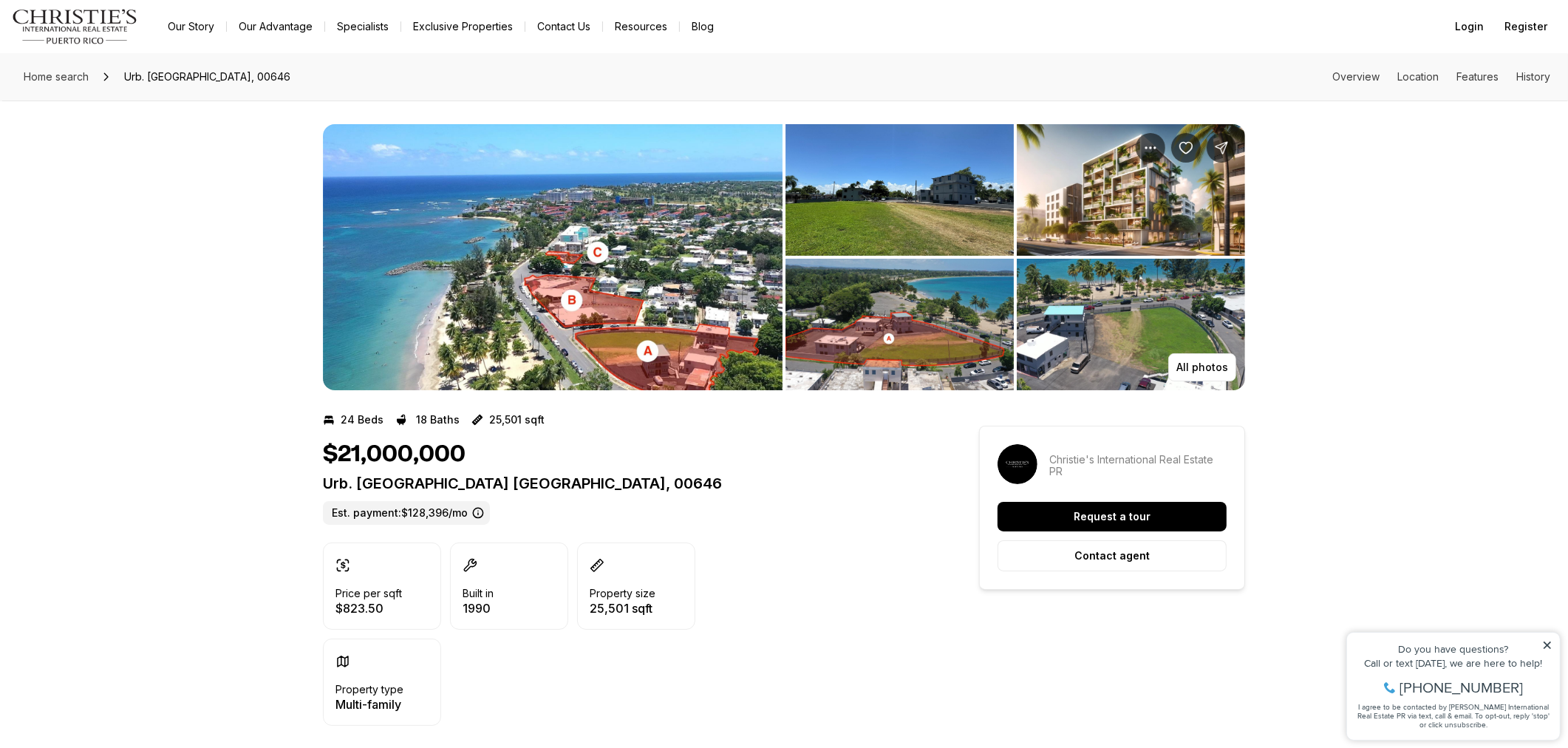
click at [611, 253] on img "View image gallery" at bounding box center [553, 257] width 459 height 266
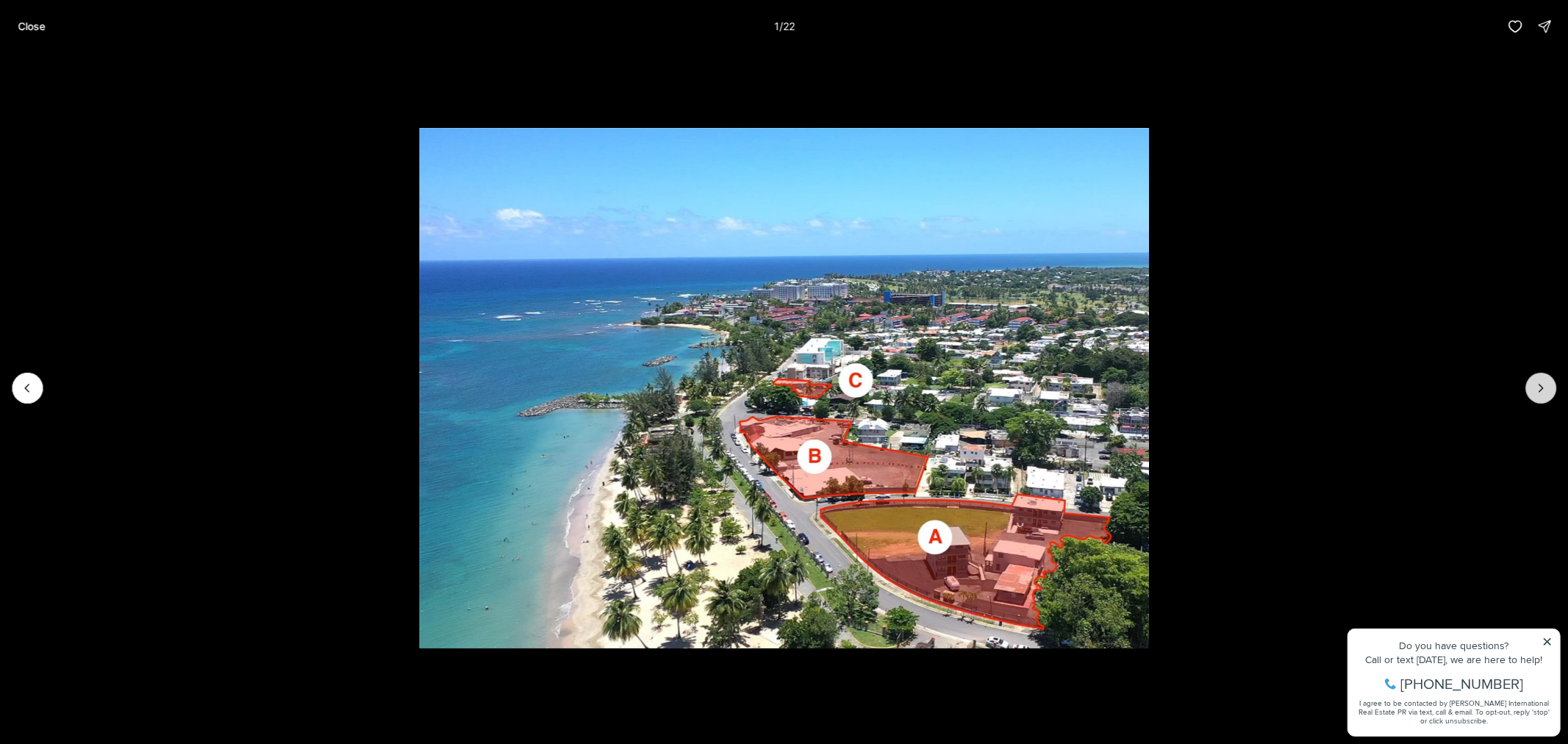
click at [1544, 386] on icon "Next slide" at bounding box center [1540, 388] width 15 height 15
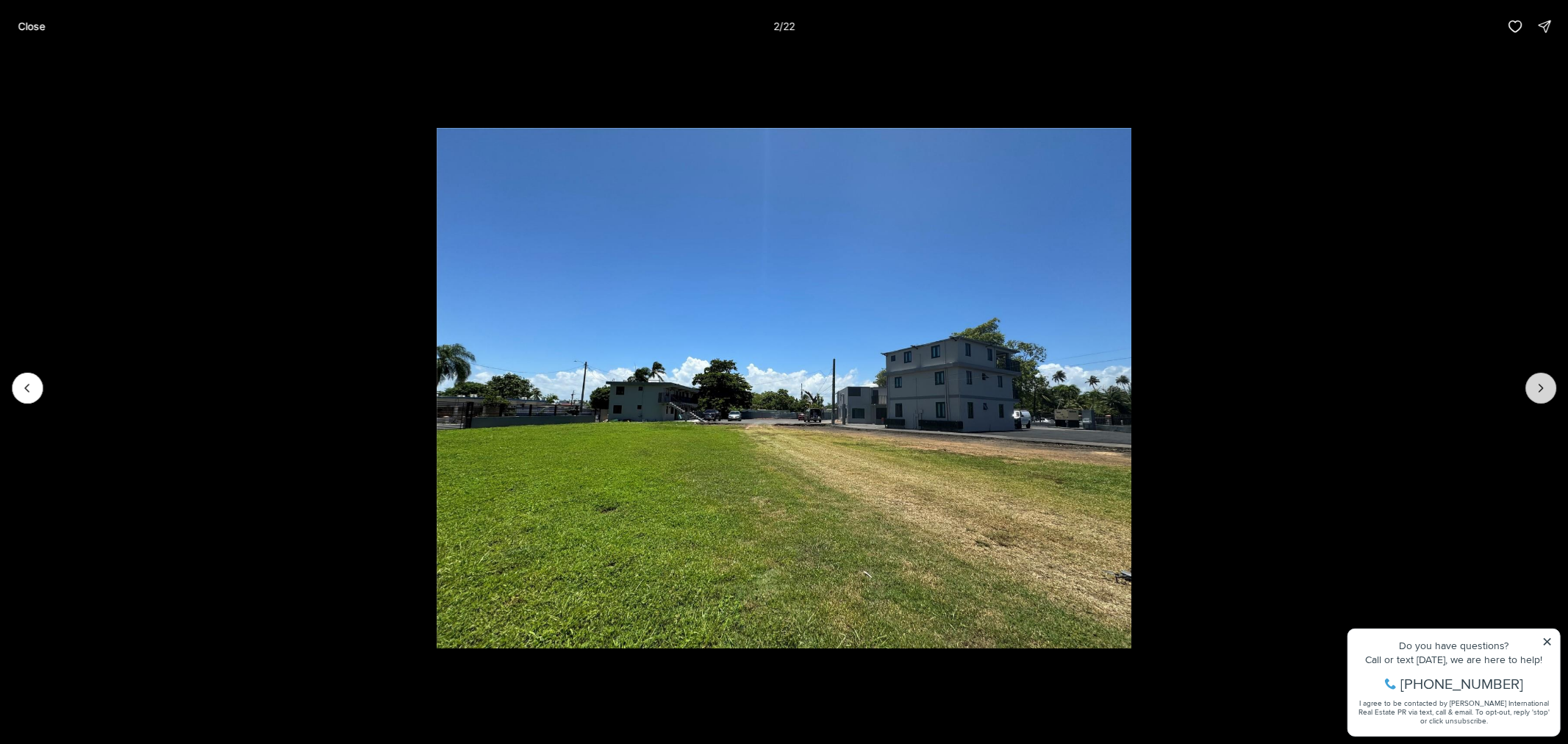
click at [1544, 386] on icon "Next slide" at bounding box center [1540, 388] width 15 height 15
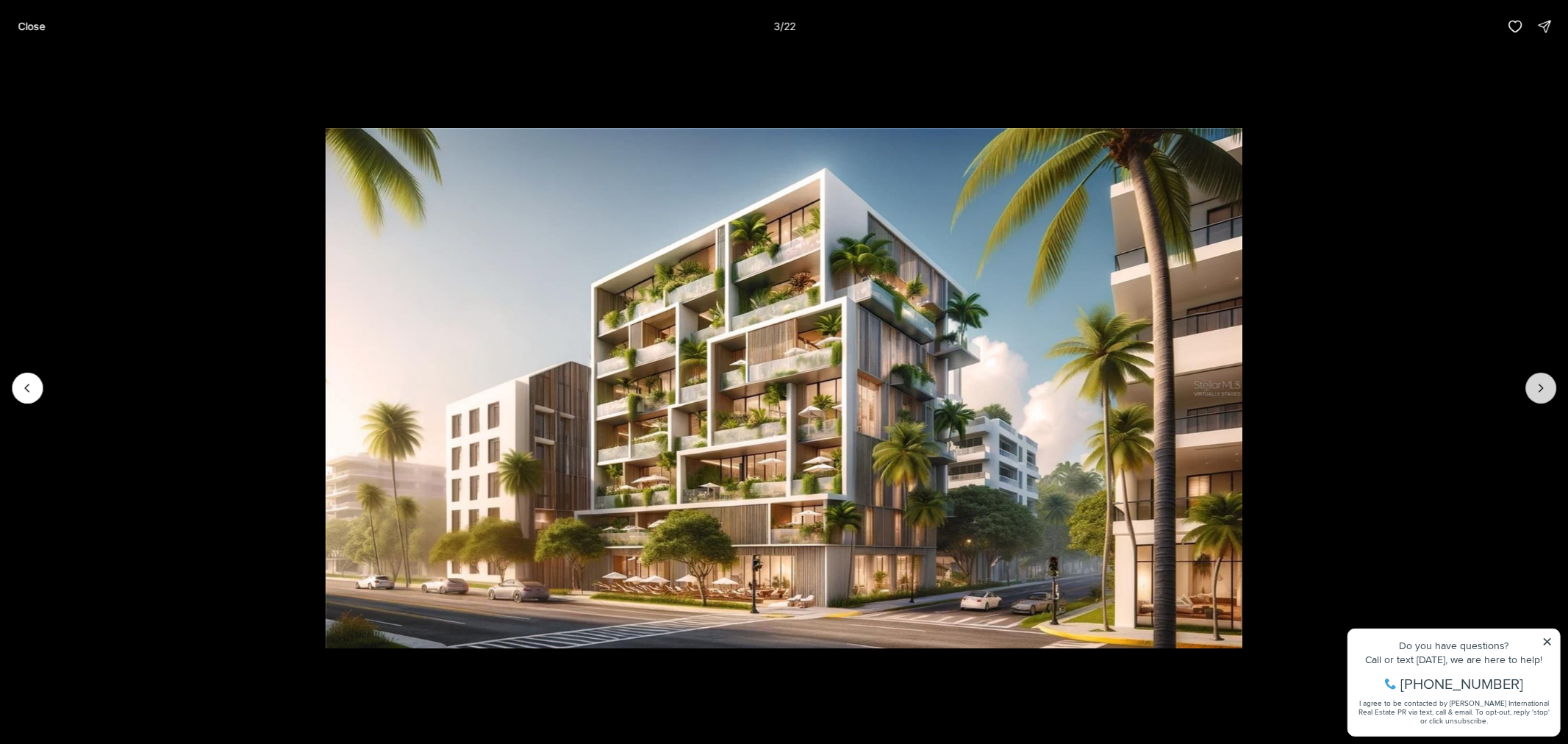
click at [1539, 383] on icon "Next slide" at bounding box center [1540, 388] width 15 height 15
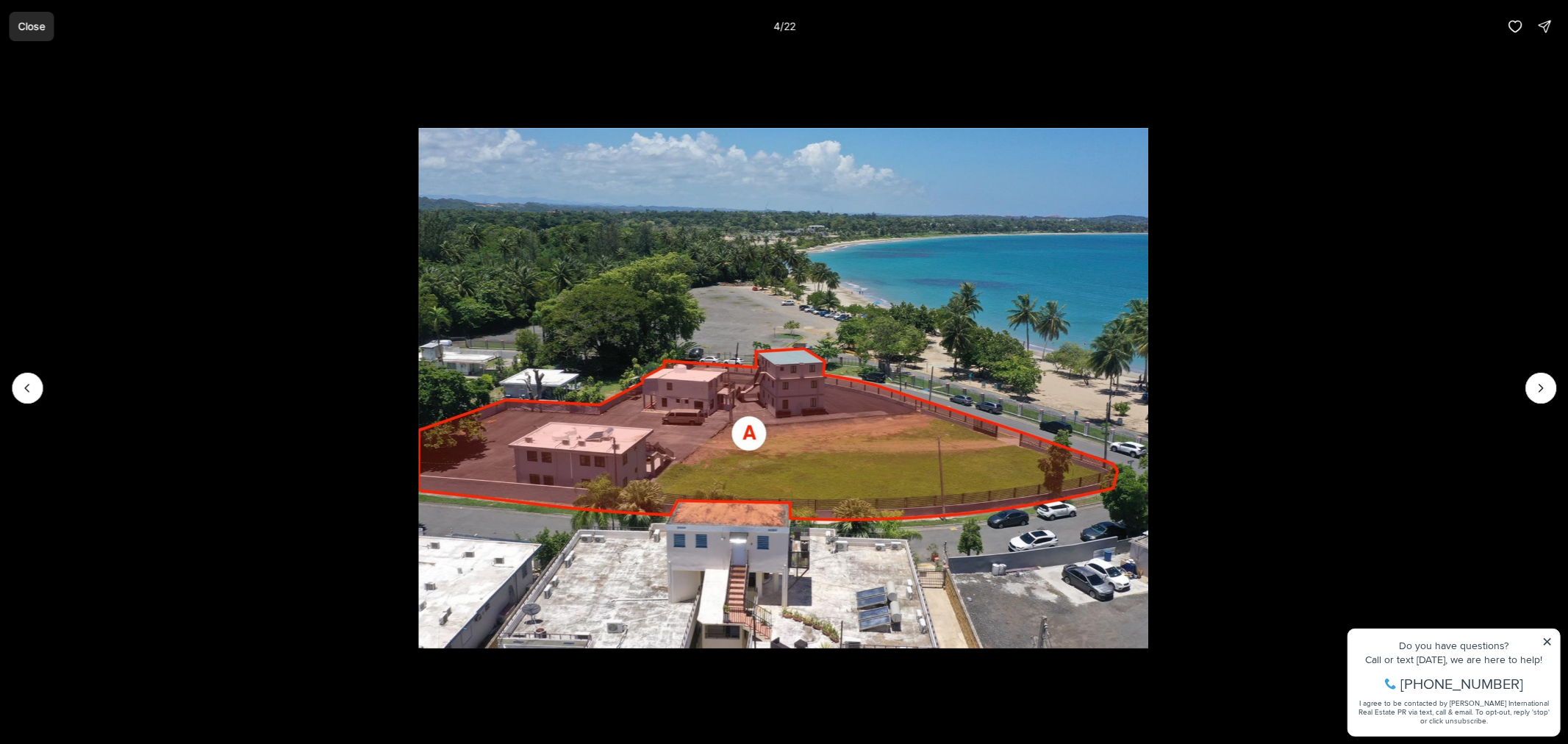
click at [40, 32] on p "Close" at bounding box center [31, 26] width 27 height 12
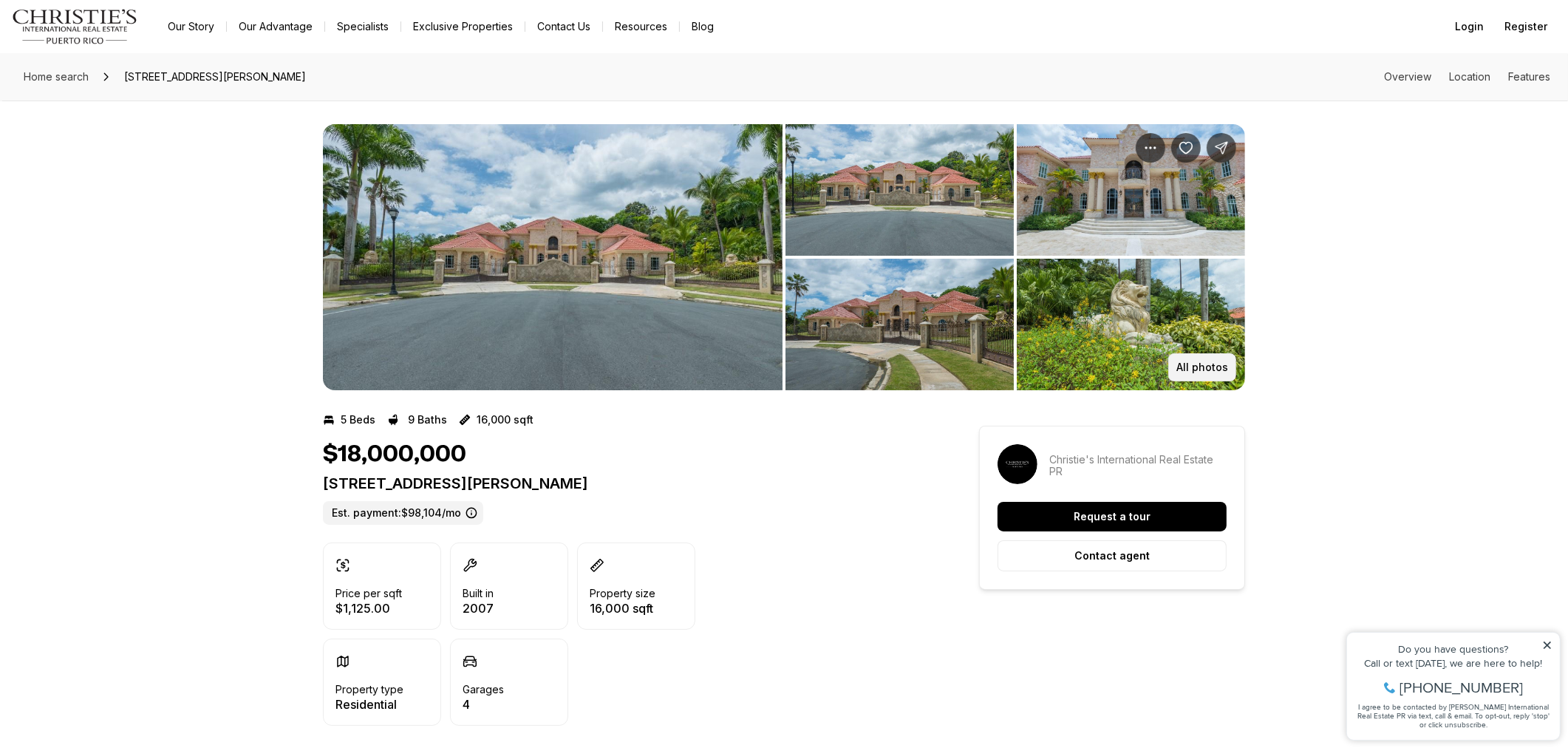
click at [1199, 364] on p "All photos" at bounding box center [1202, 367] width 52 height 12
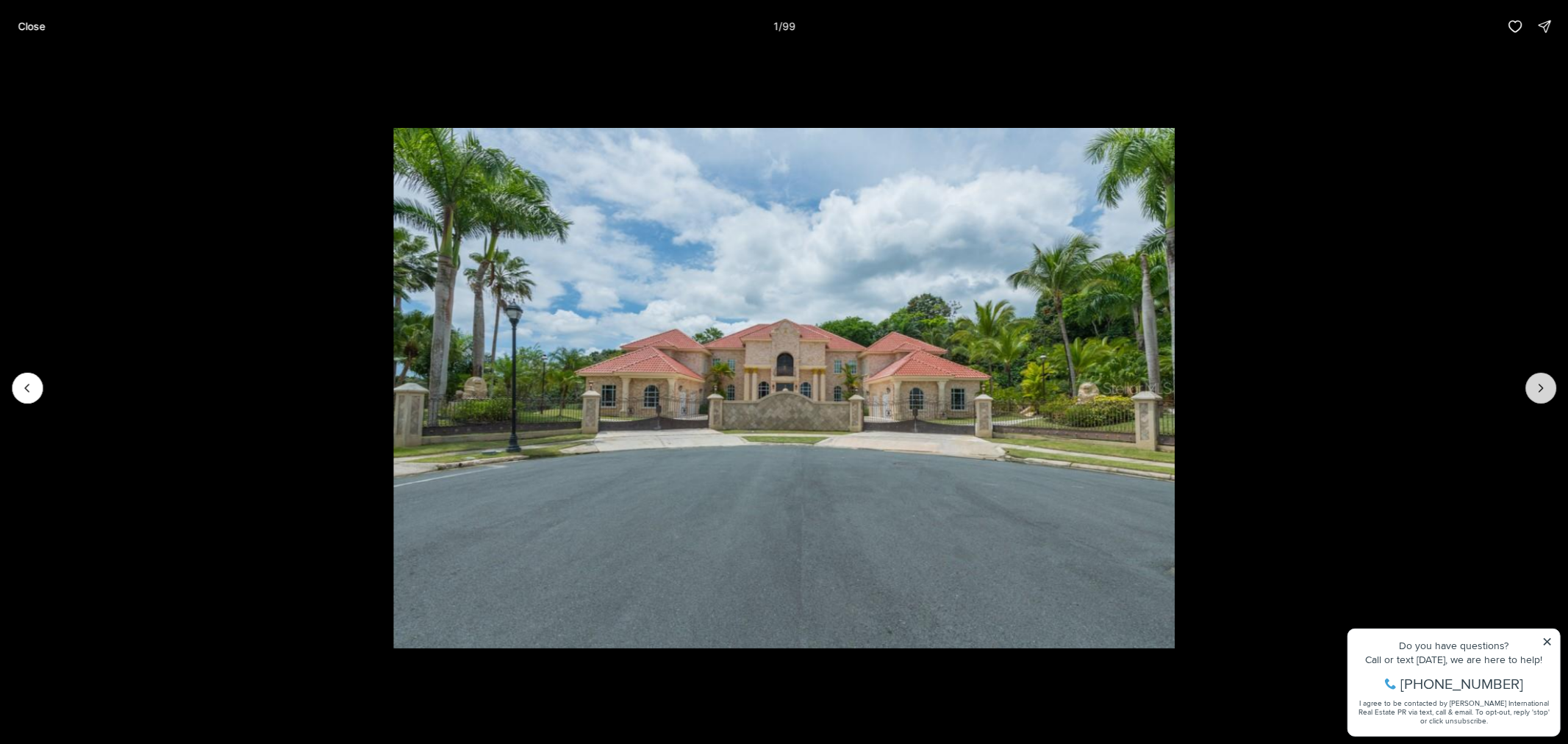
click at [1541, 384] on icon "Next slide" at bounding box center [1540, 388] width 15 height 15
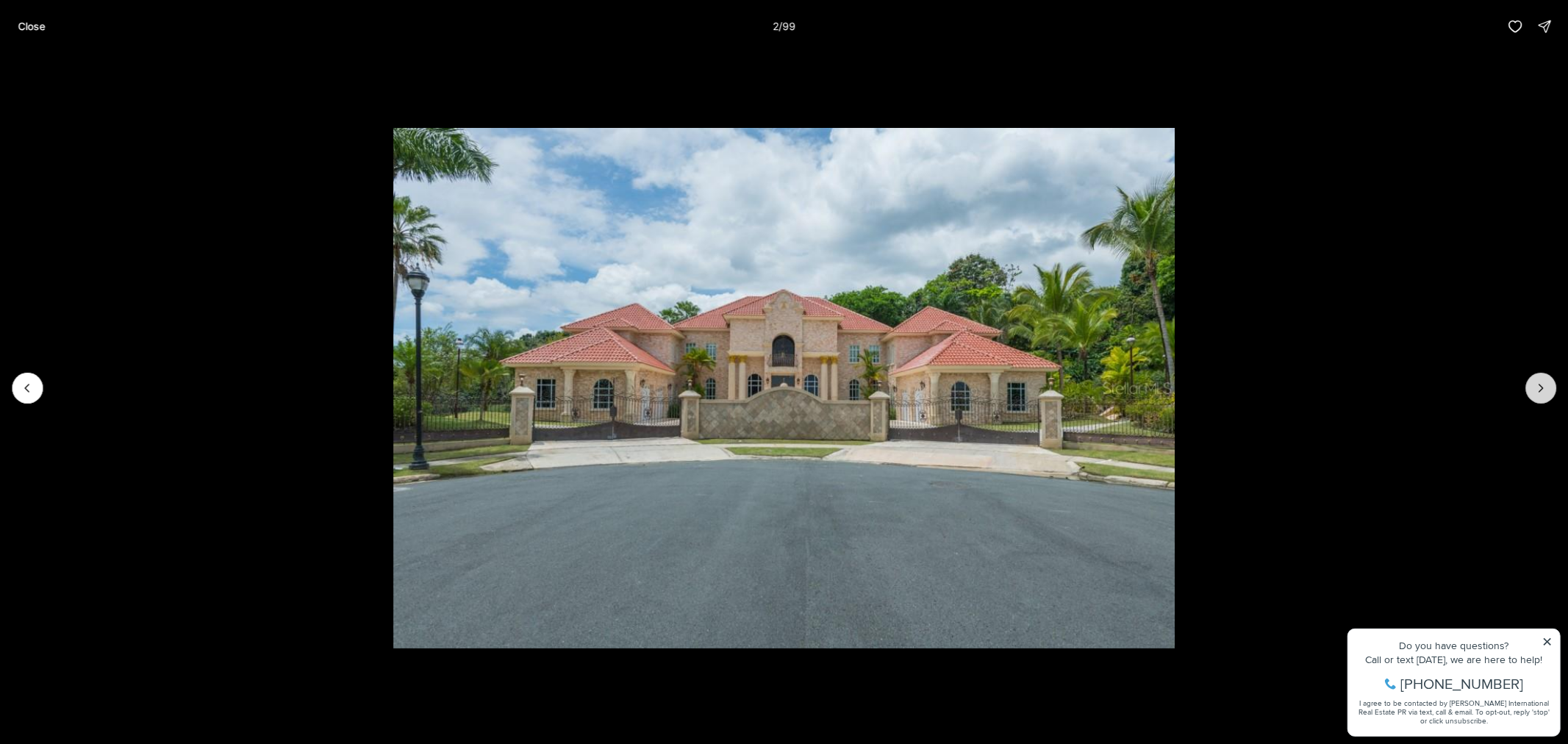
click at [1541, 384] on icon "Next slide" at bounding box center [1540, 388] width 15 height 15
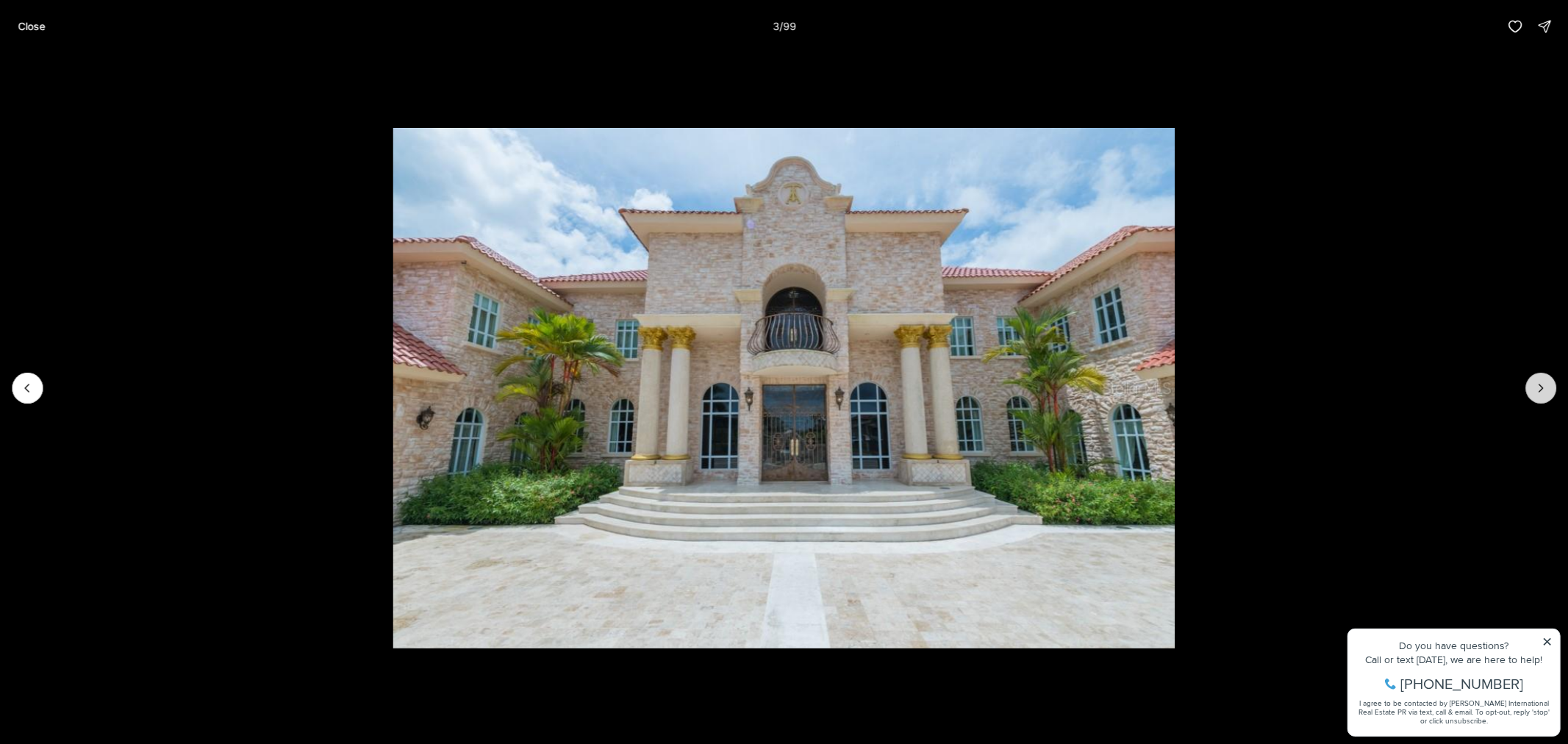
click at [1541, 384] on icon "Next slide" at bounding box center [1540, 388] width 15 height 15
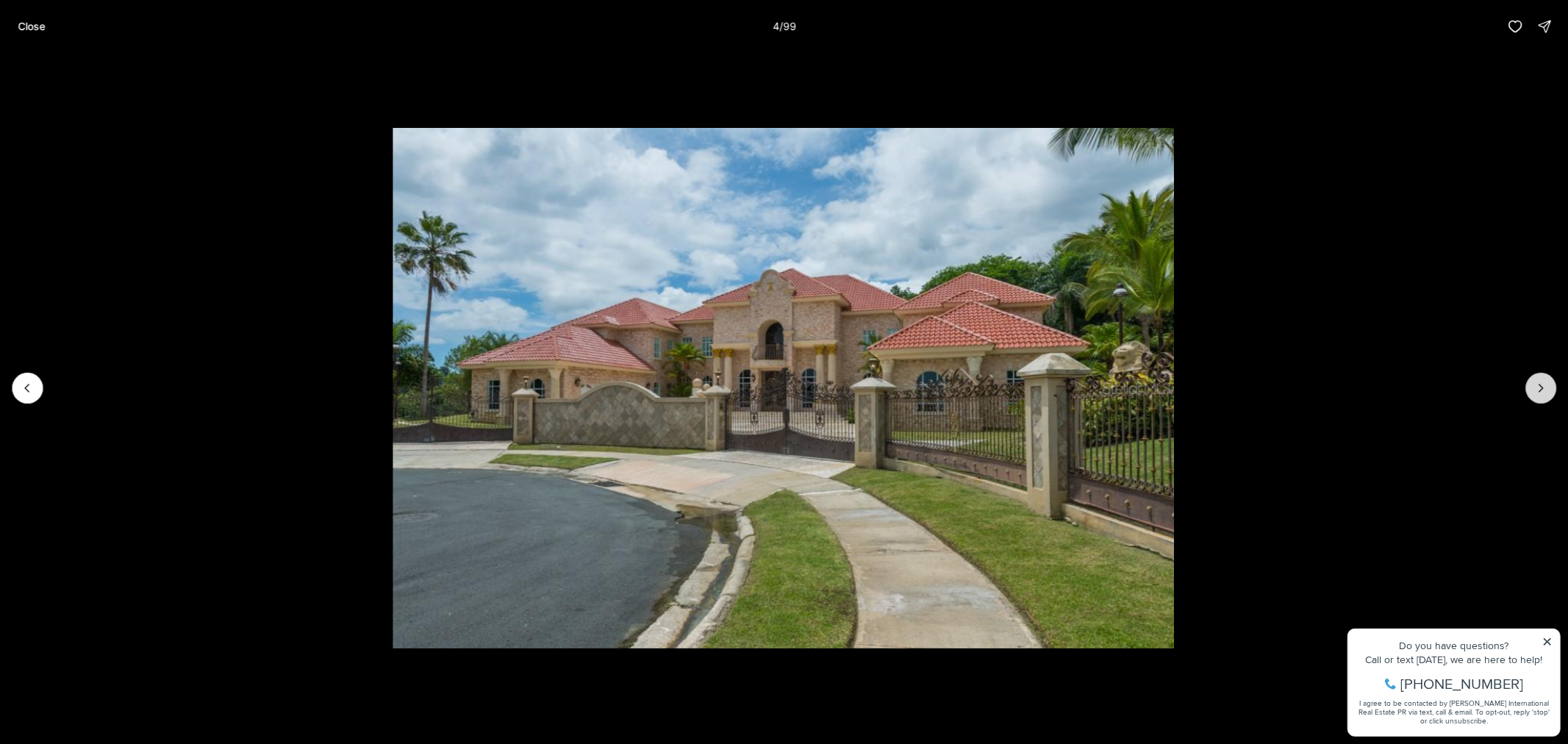
click at [1541, 384] on icon "Next slide" at bounding box center [1540, 388] width 15 height 15
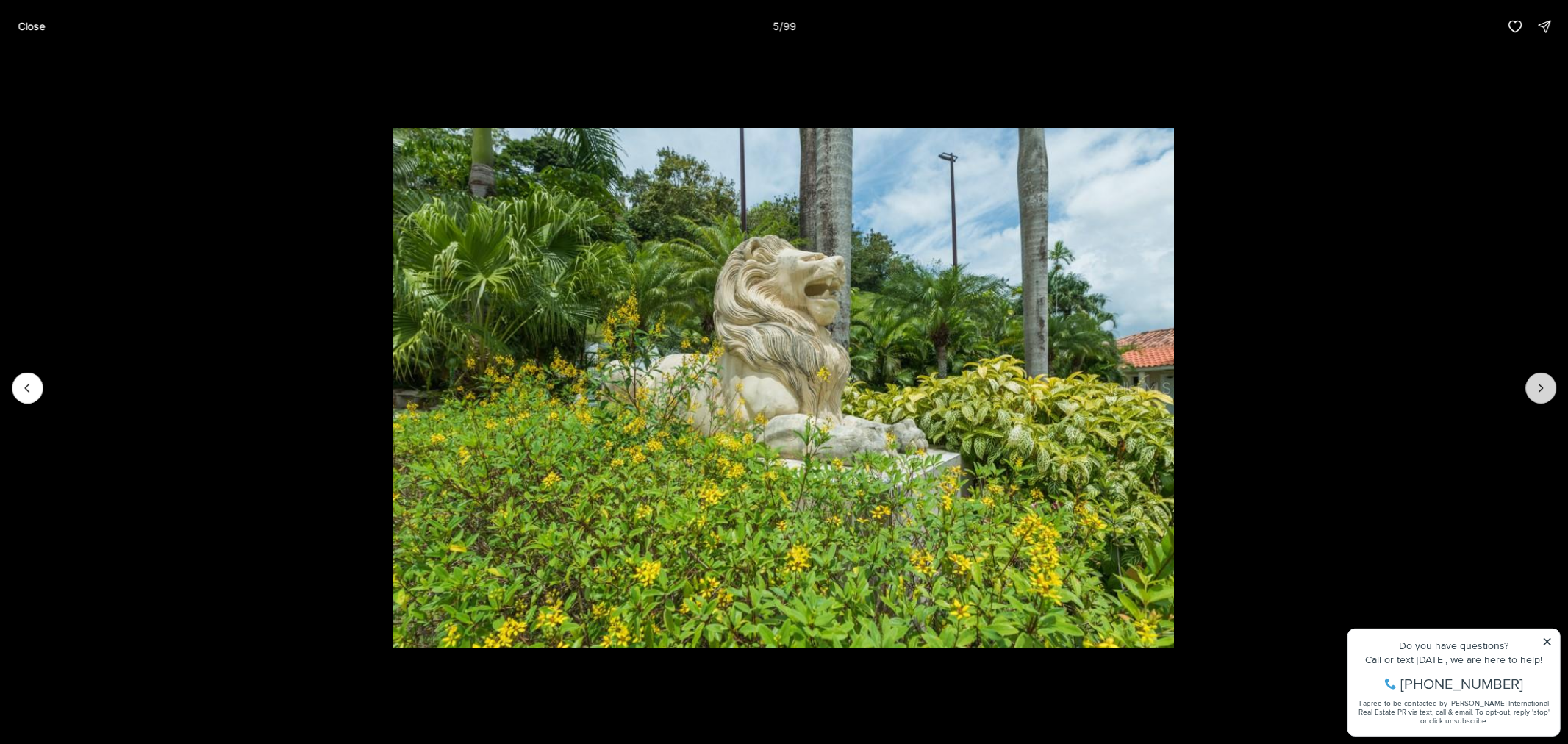
click at [1541, 384] on icon "Next slide" at bounding box center [1540, 388] width 15 height 15
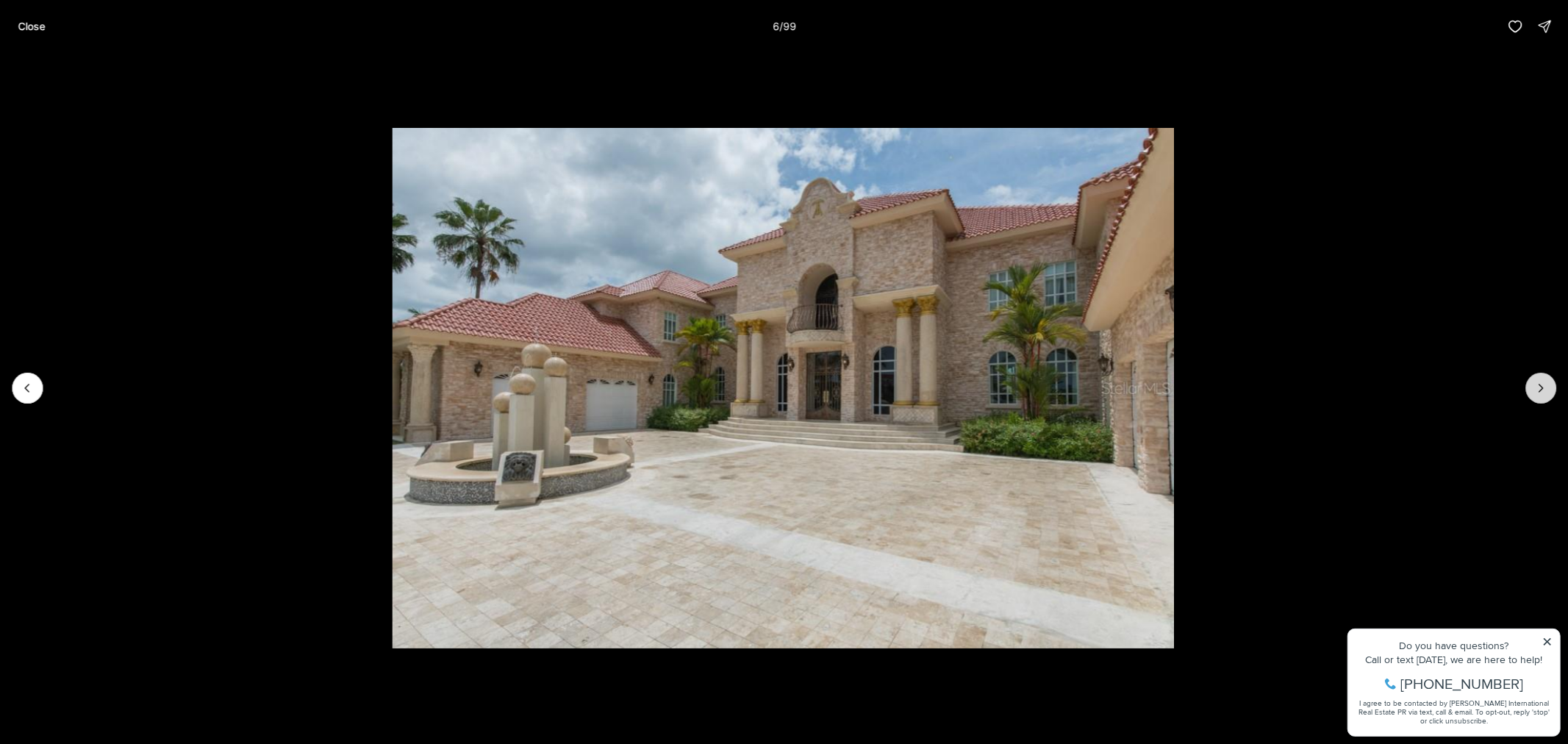
click at [1541, 384] on icon "Next slide" at bounding box center [1540, 388] width 15 height 15
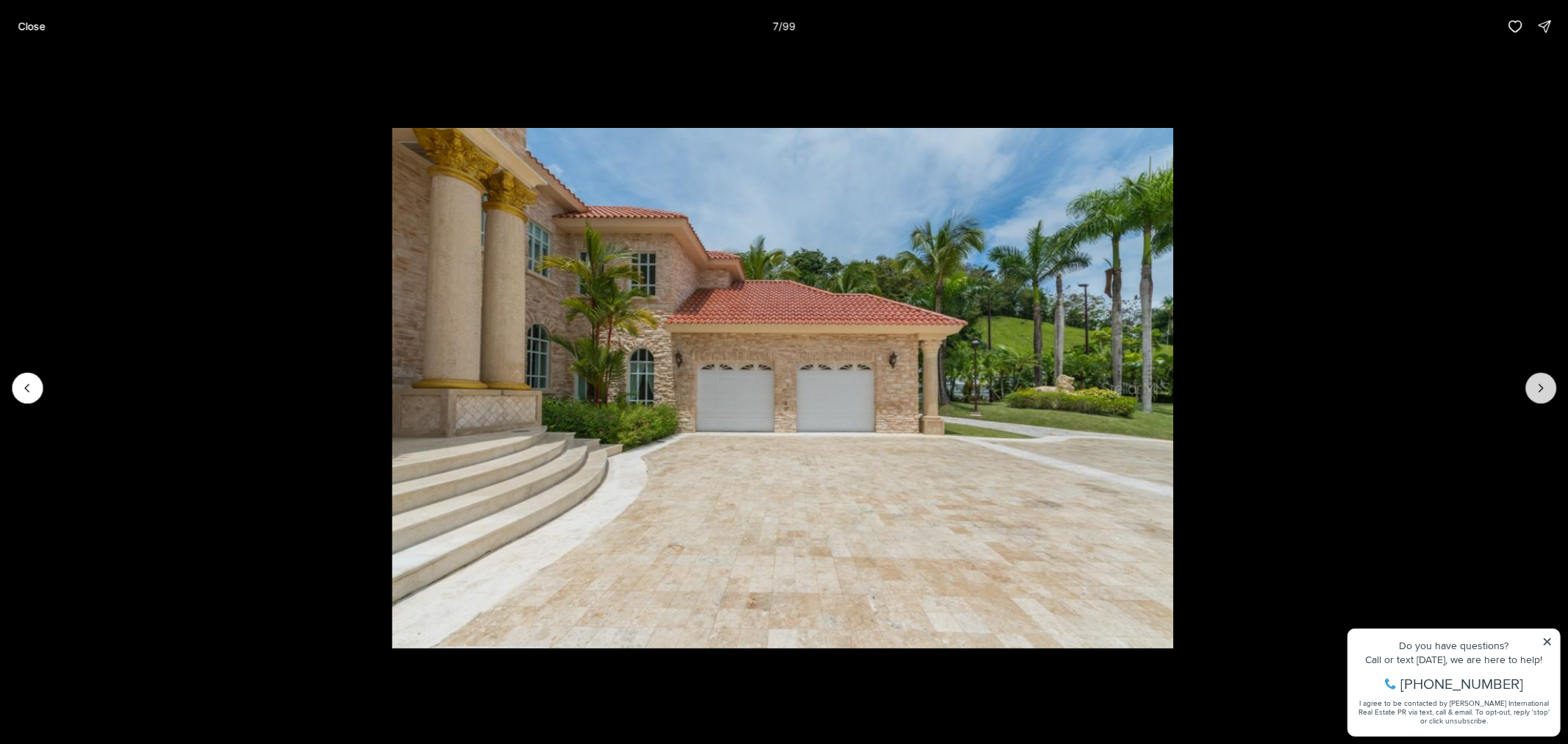
click at [1541, 384] on icon "Next slide" at bounding box center [1540, 388] width 15 height 15
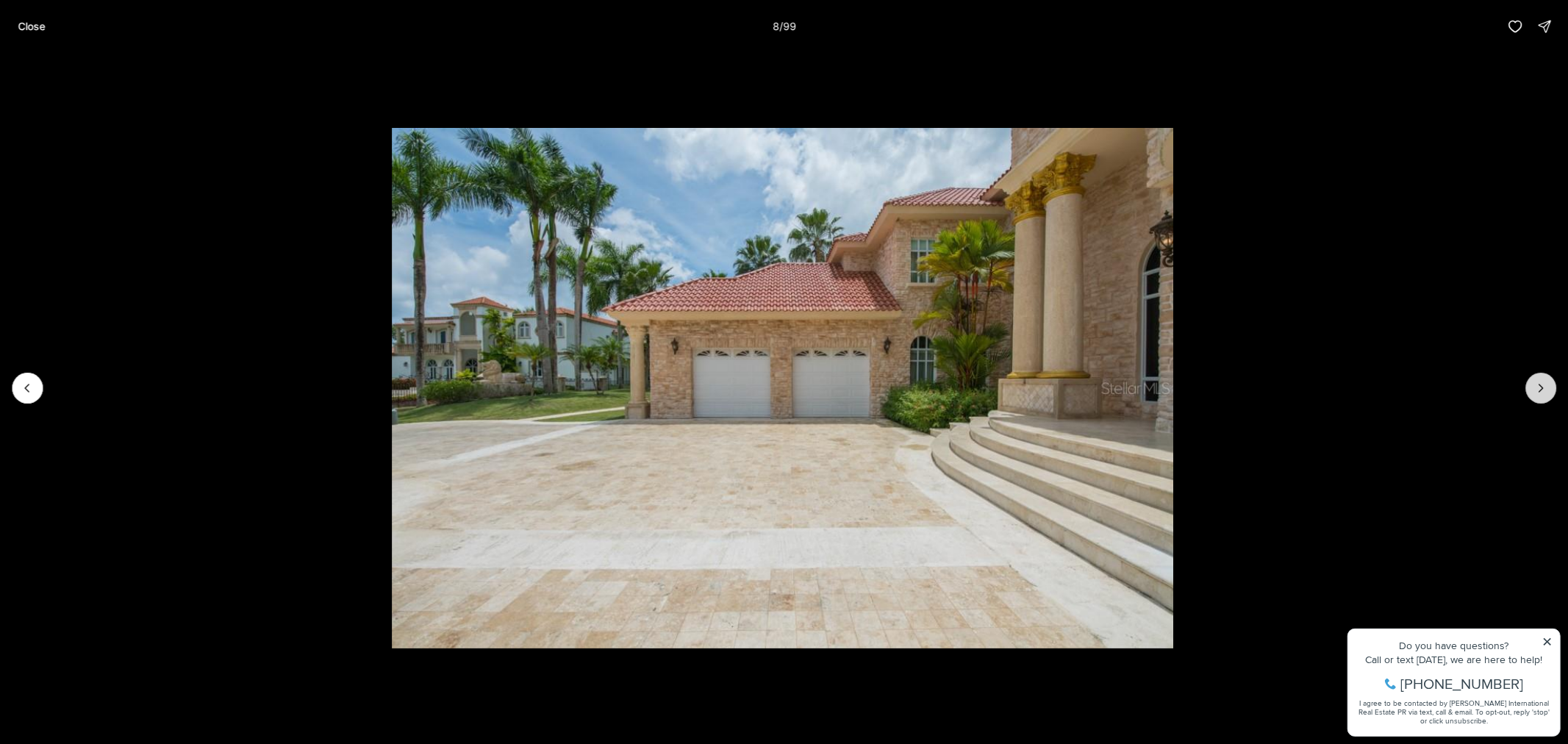
click at [1541, 384] on icon "Next slide" at bounding box center [1540, 388] width 15 height 15
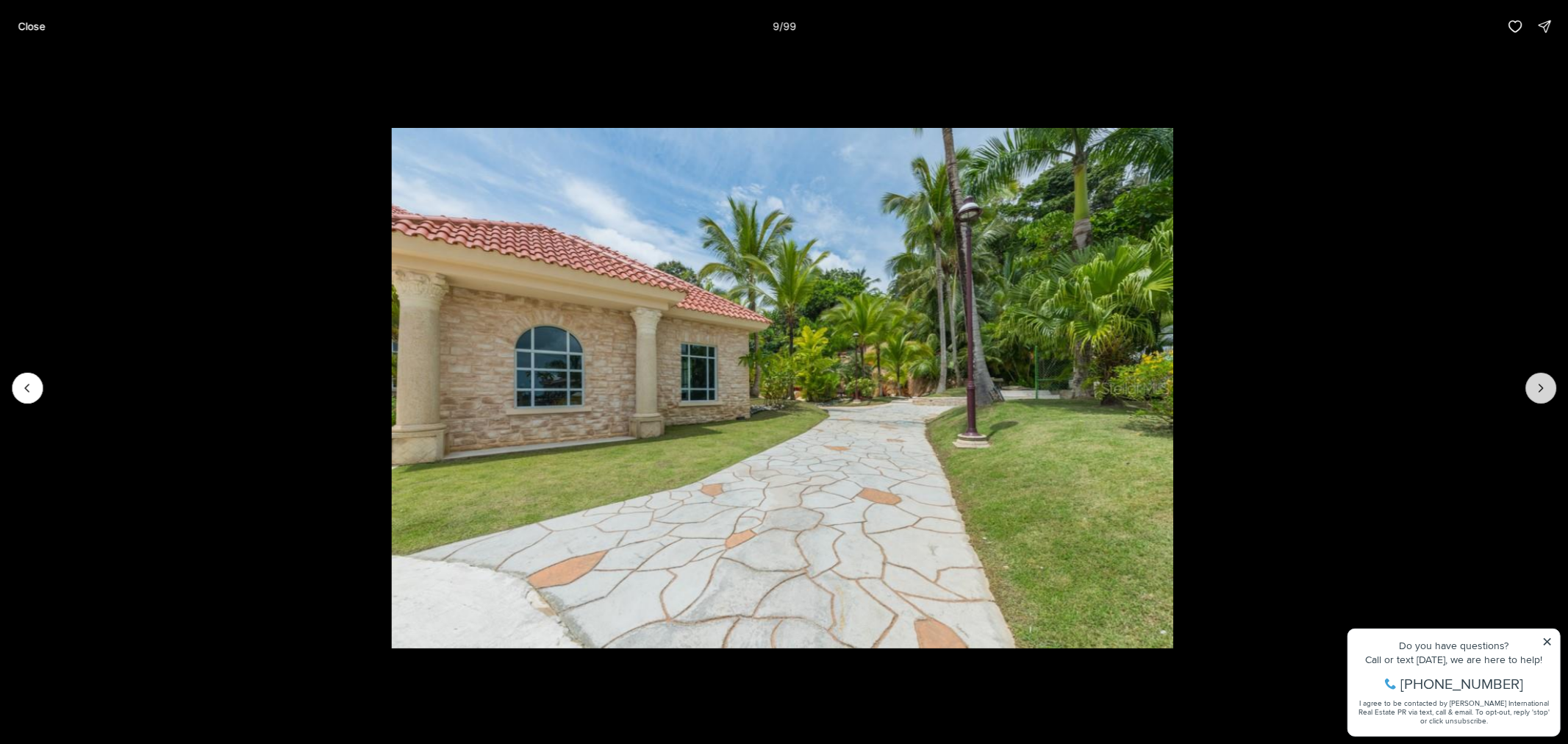
click at [1541, 384] on icon "Next slide" at bounding box center [1540, 388] width 15 height 15
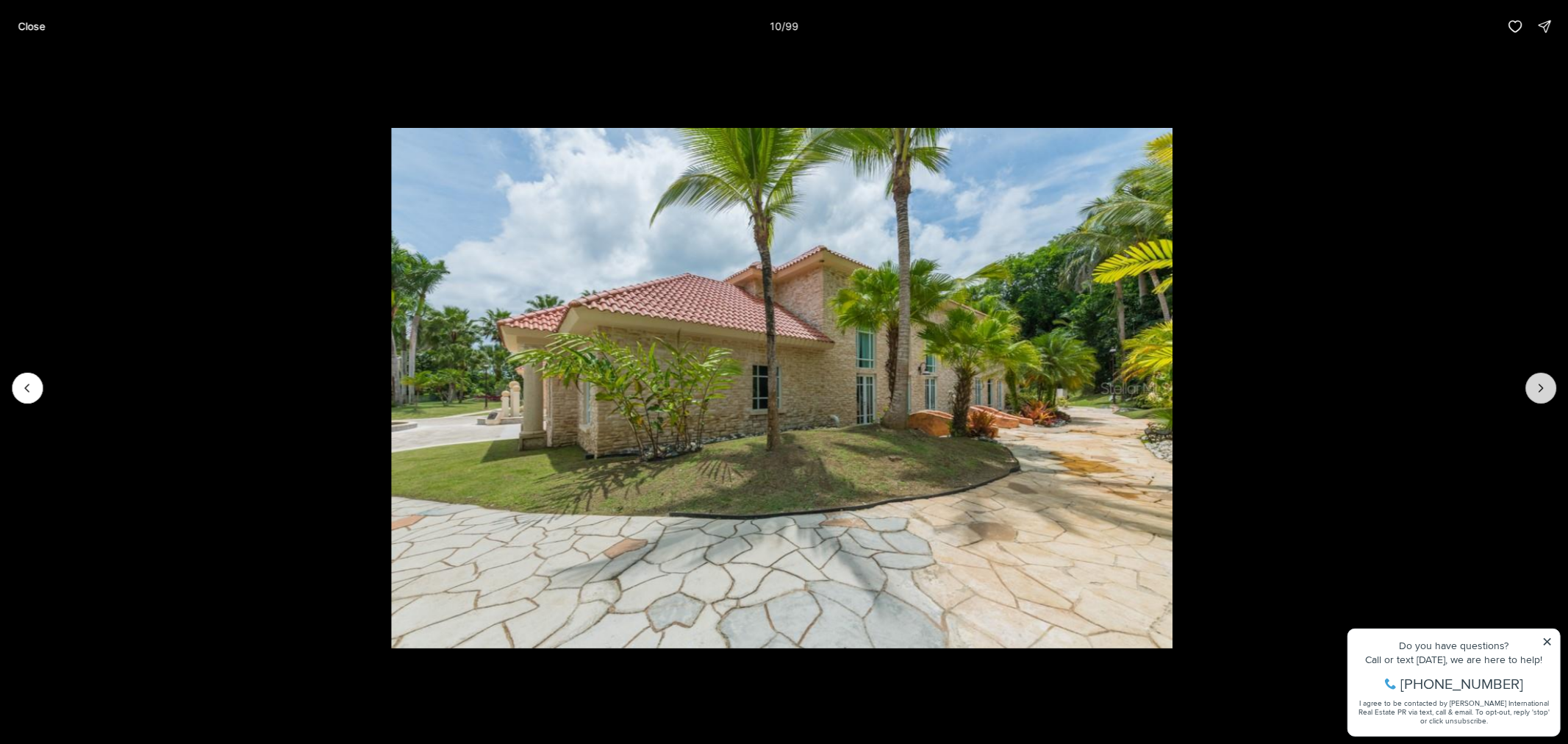
click at [1541, 384] on icon "Next slide" at bounding box center [1540, 388] width 15 height 15
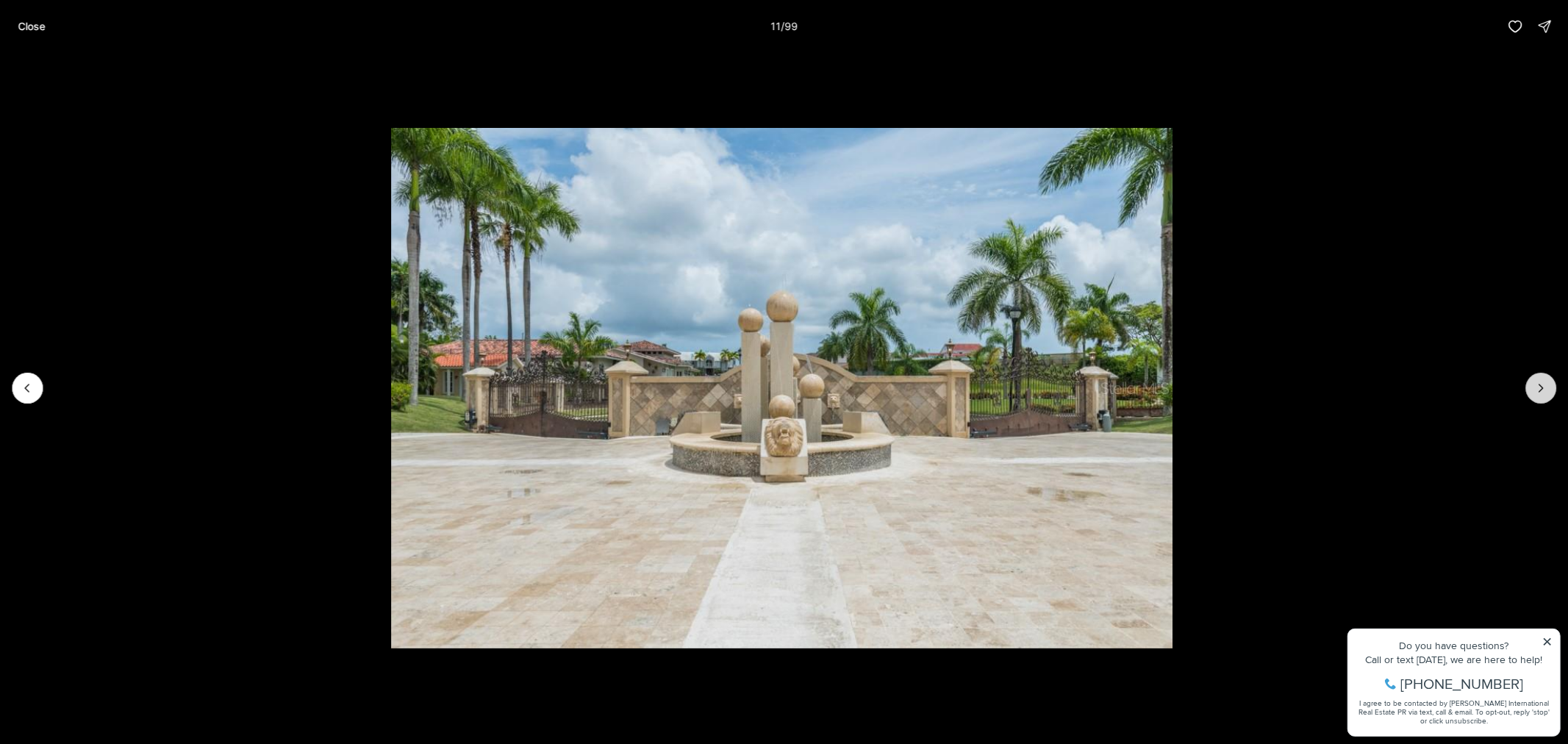
click at [1541, 384] on icon "Next slide" at bounding box center [1540, 388] width 15 height 15
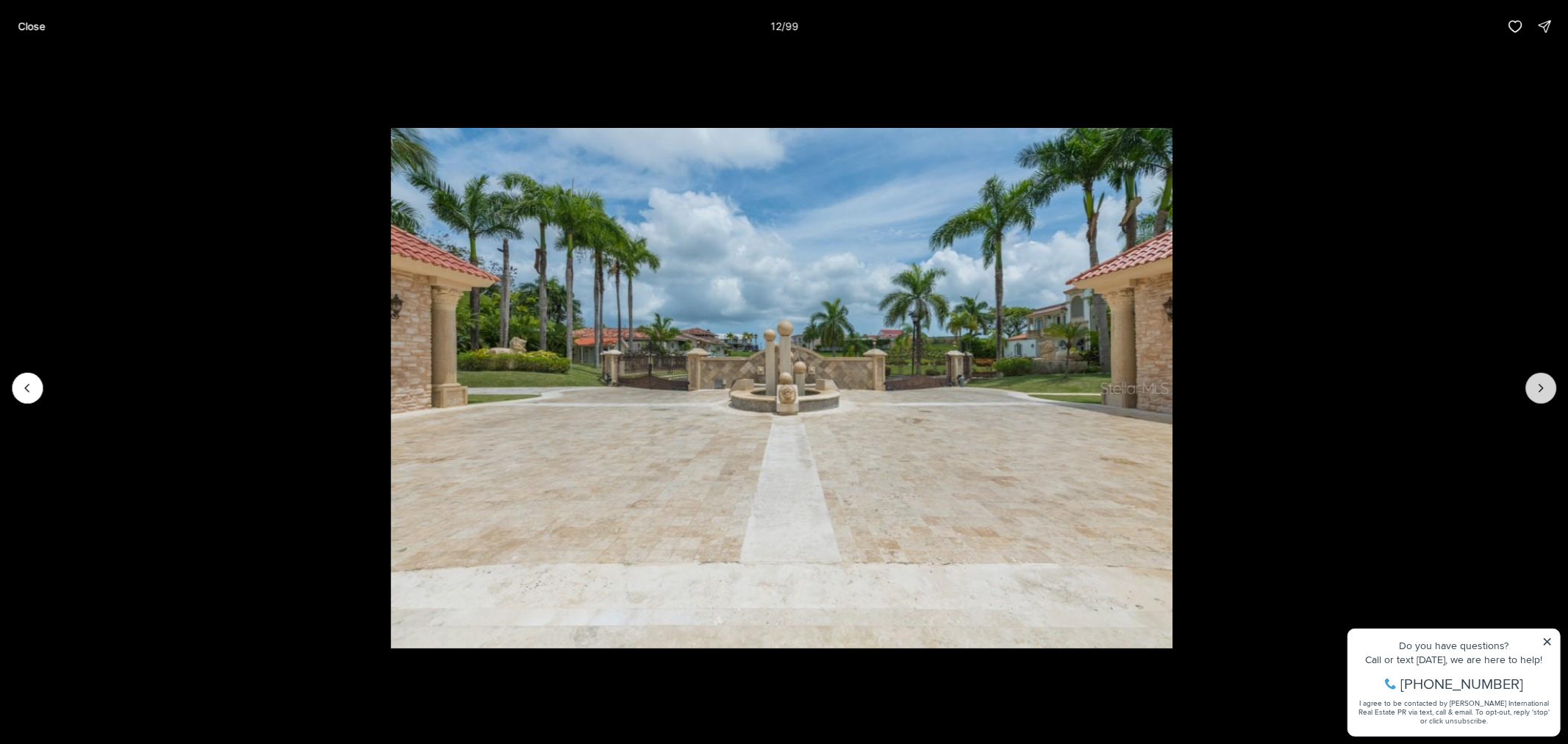
click at [1541, 384] on icon "Next slide" at bounding box center [1540, 388] width 15 height 15
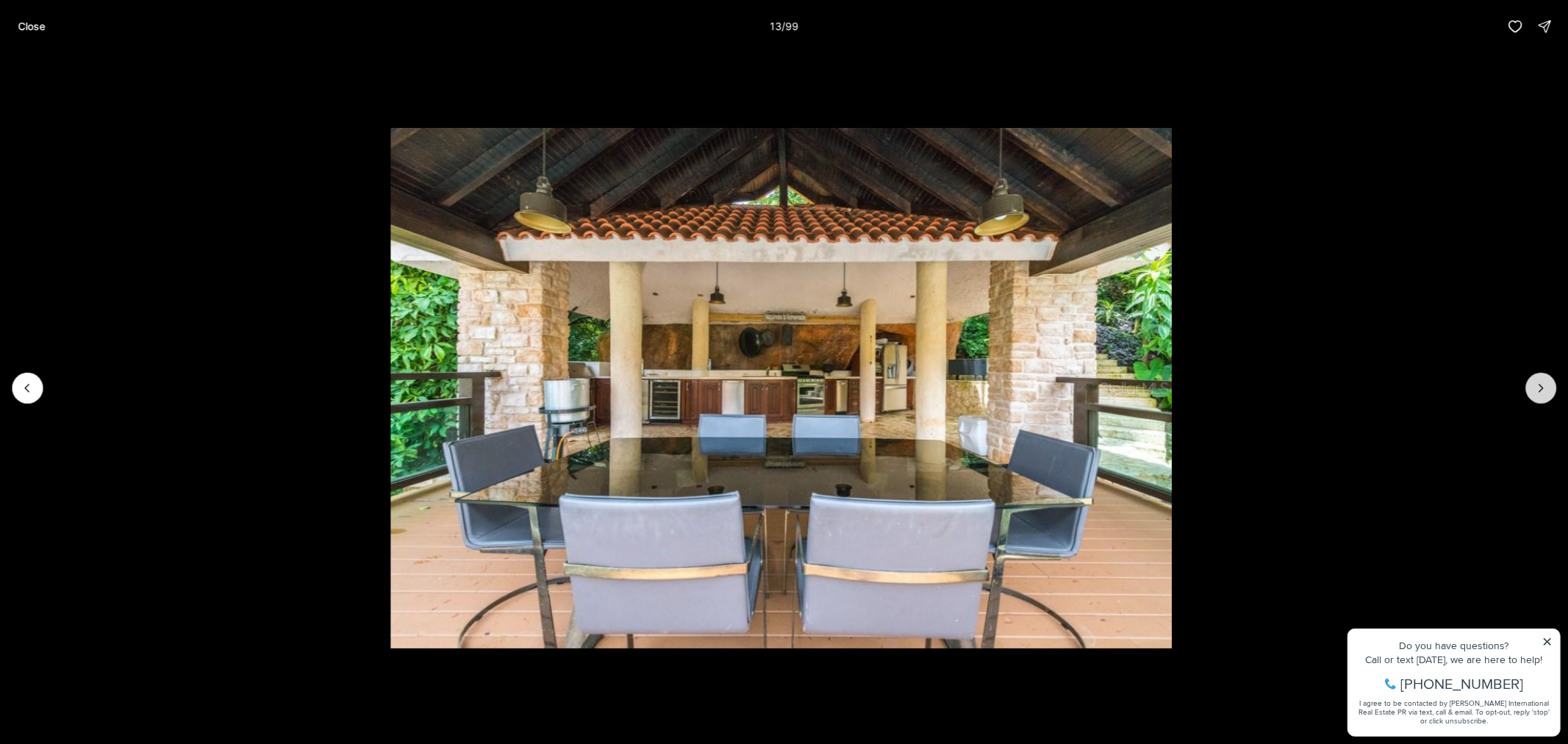
click at [1541, 384] on icon "Next slide" at bounding box center [1540, 388] width 15 height 15
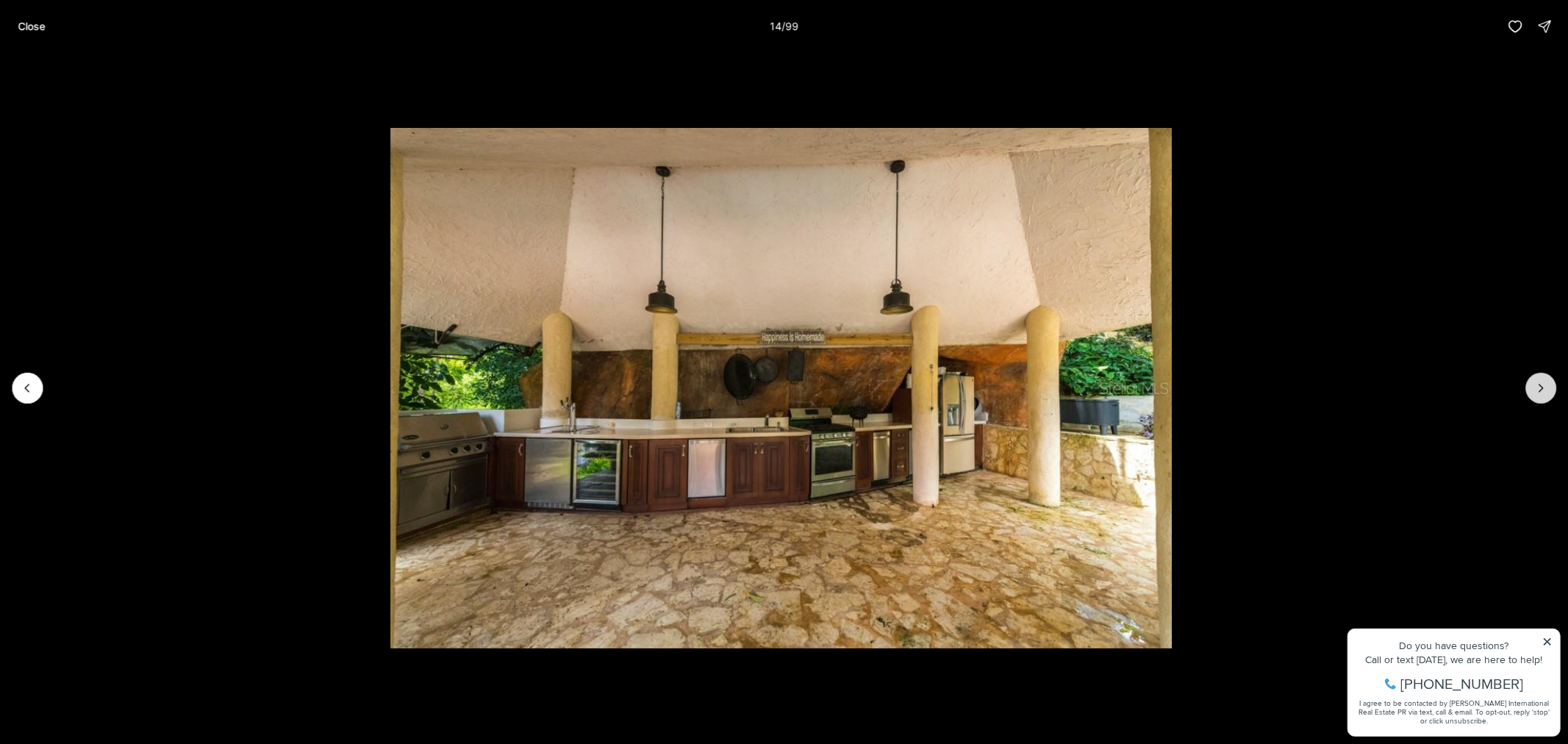
click at [1541, 384] on icon "Next slide" at bounding box center [1540, 388] width 15 height 15
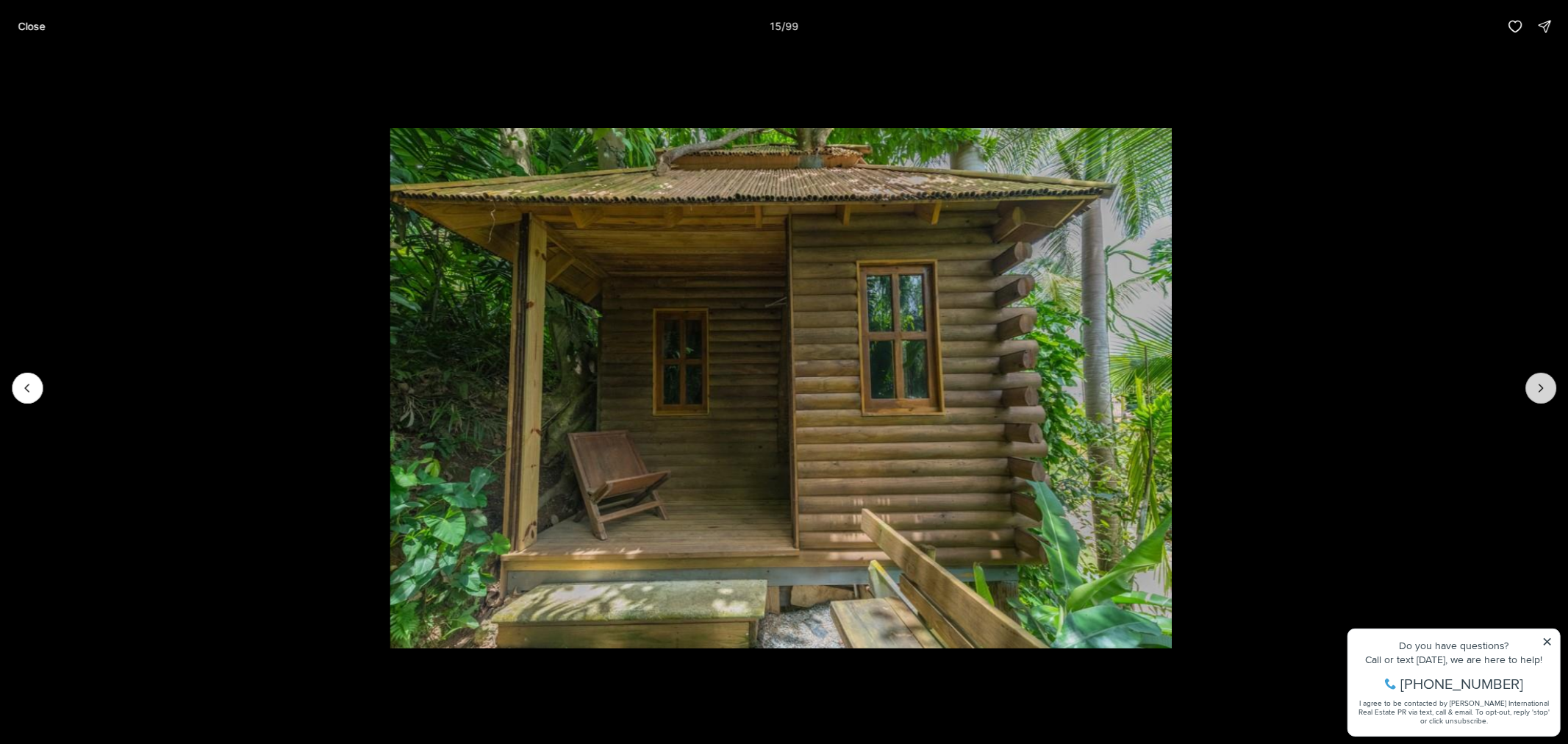
click at [1541, 384] on icon "Next slide" at bounding box center [1540, 388] width 15 height 15
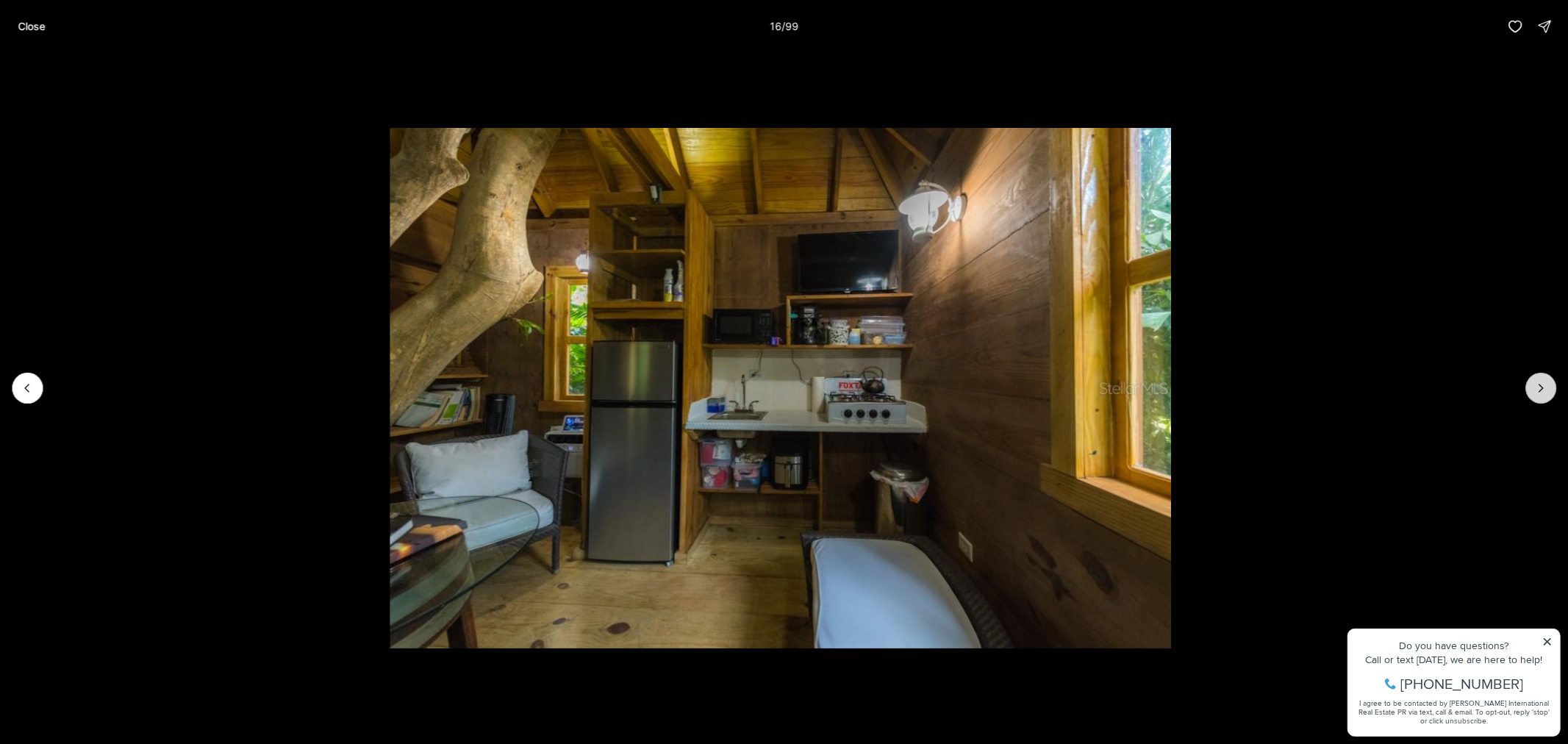
click at [1541, 384] on icon "Next slide" at bounding box center [1540, 388] width 15 height 15
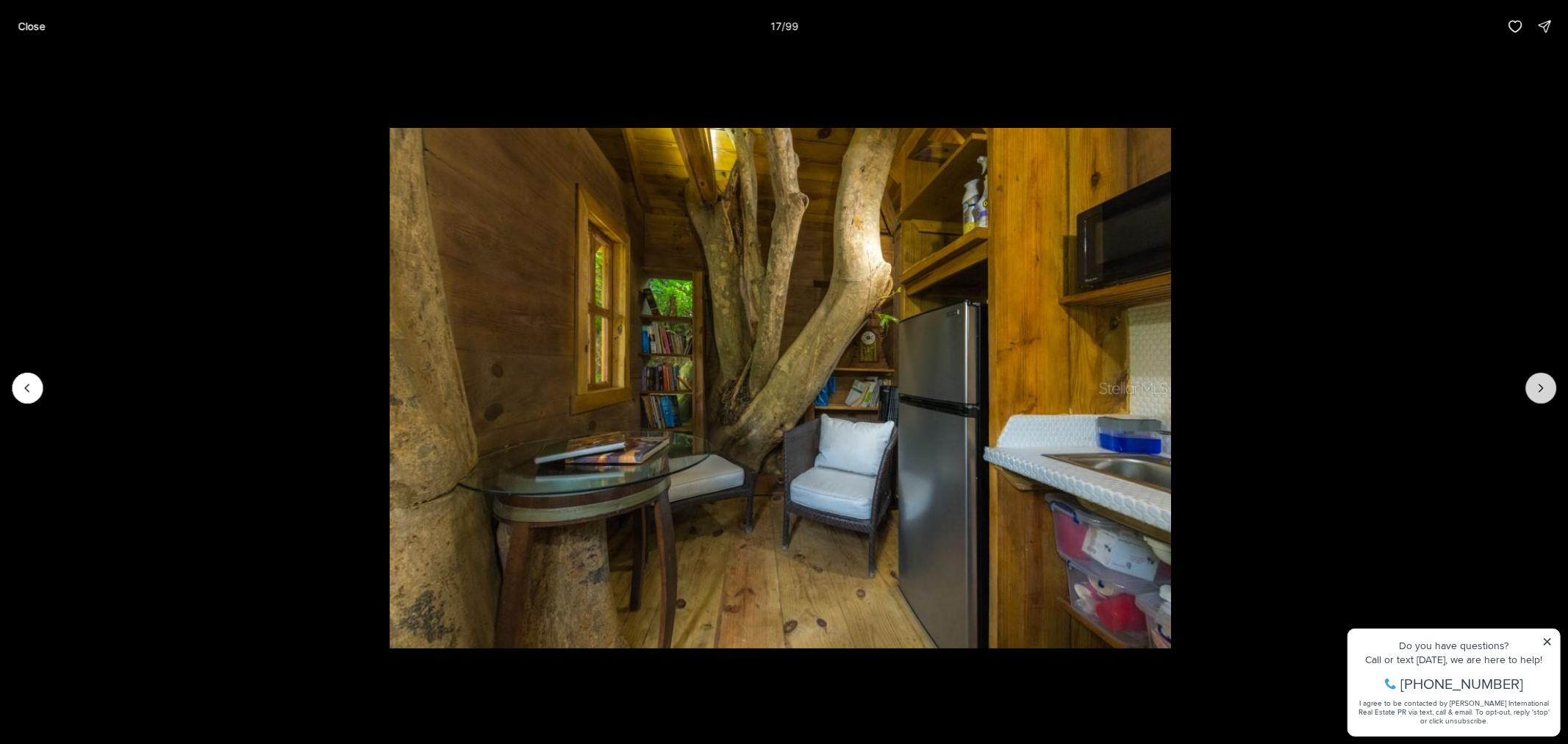
click at [1541, 384] on icon "Next slide" at bounding box center [1540, 388] width 15 height 15
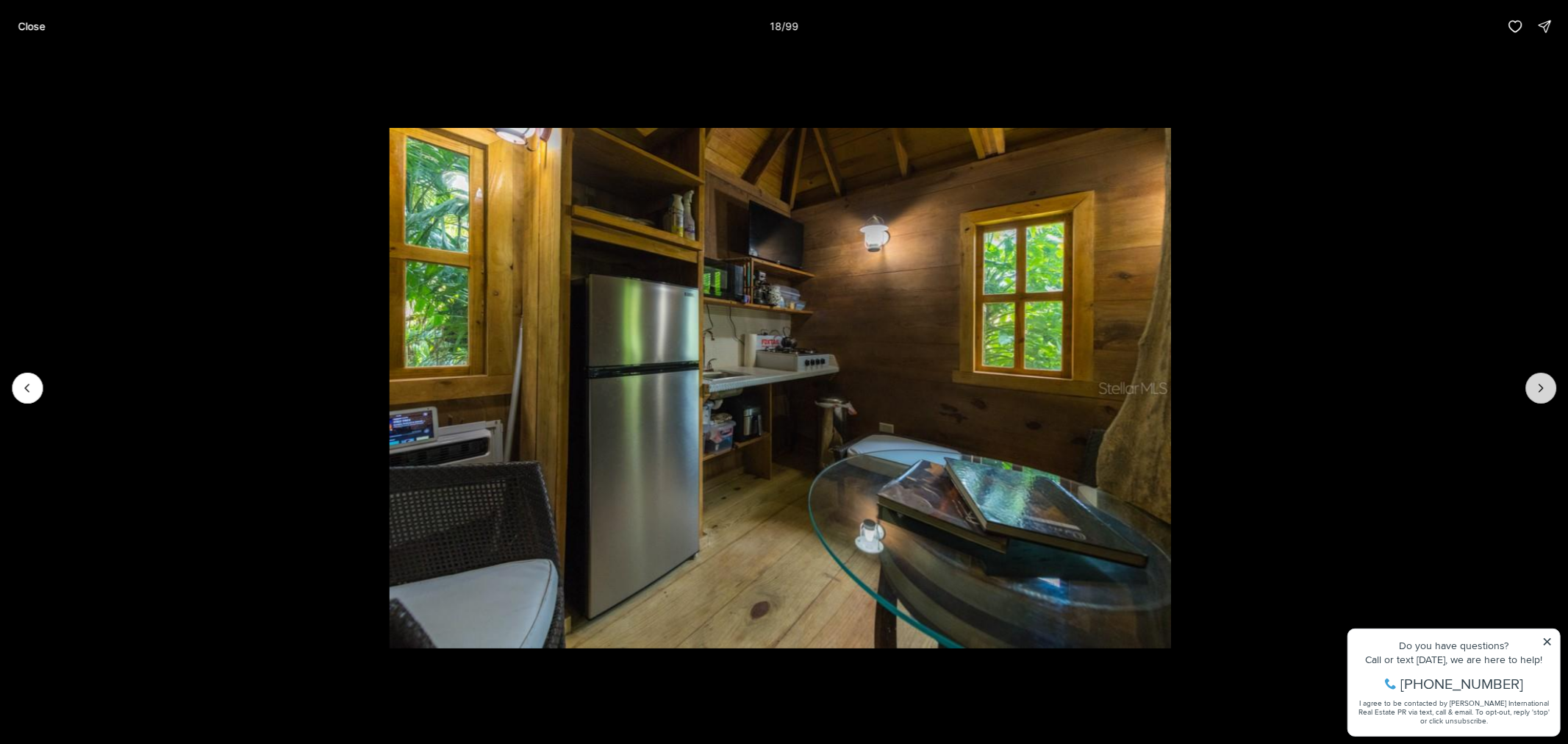
click at [1541, 384] on icon "Next slide" at bounding box center [1540, 388] width 15 height 15
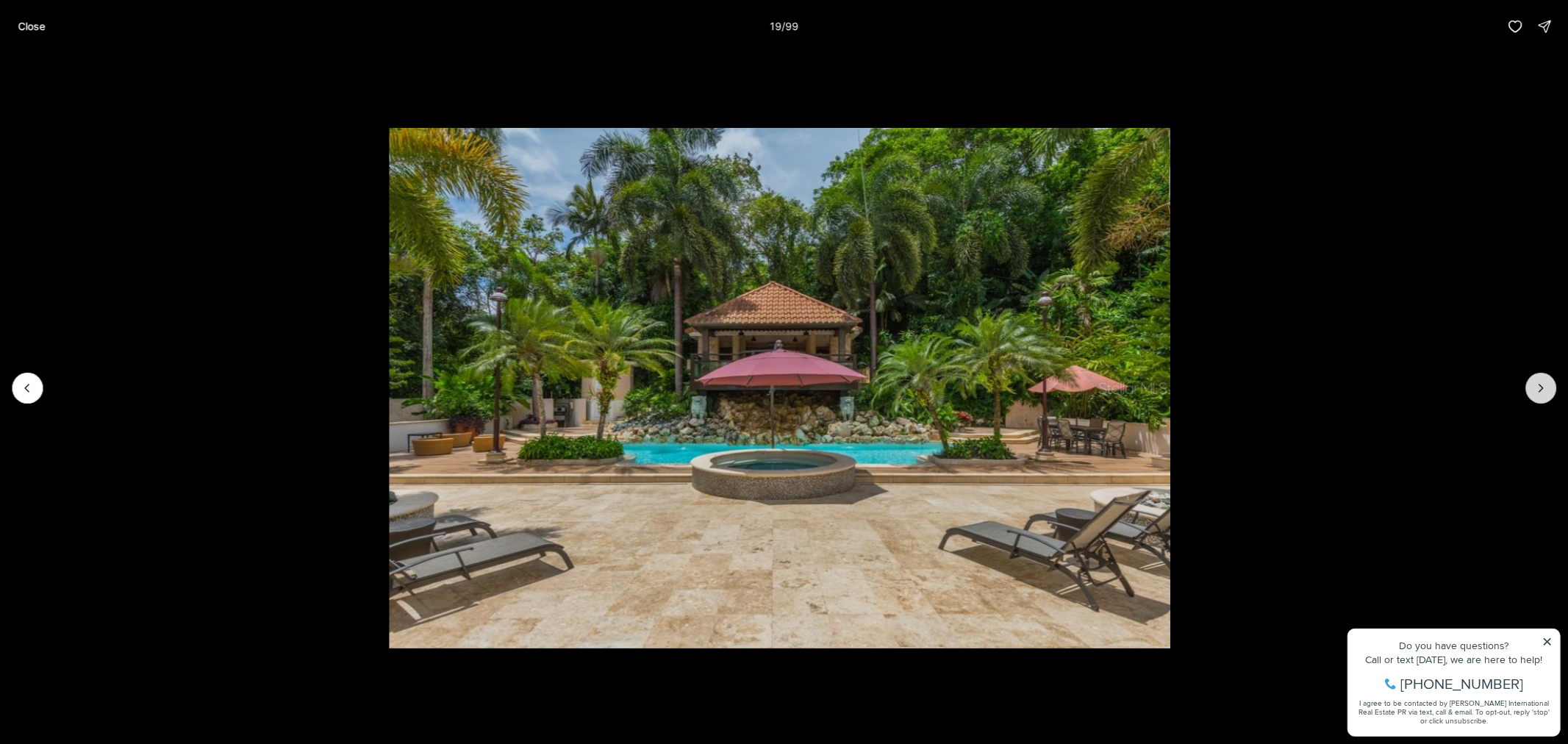
click at [1541, 384] on icon "Next slide" at bounding box center [1540, 388] width 15 height 15
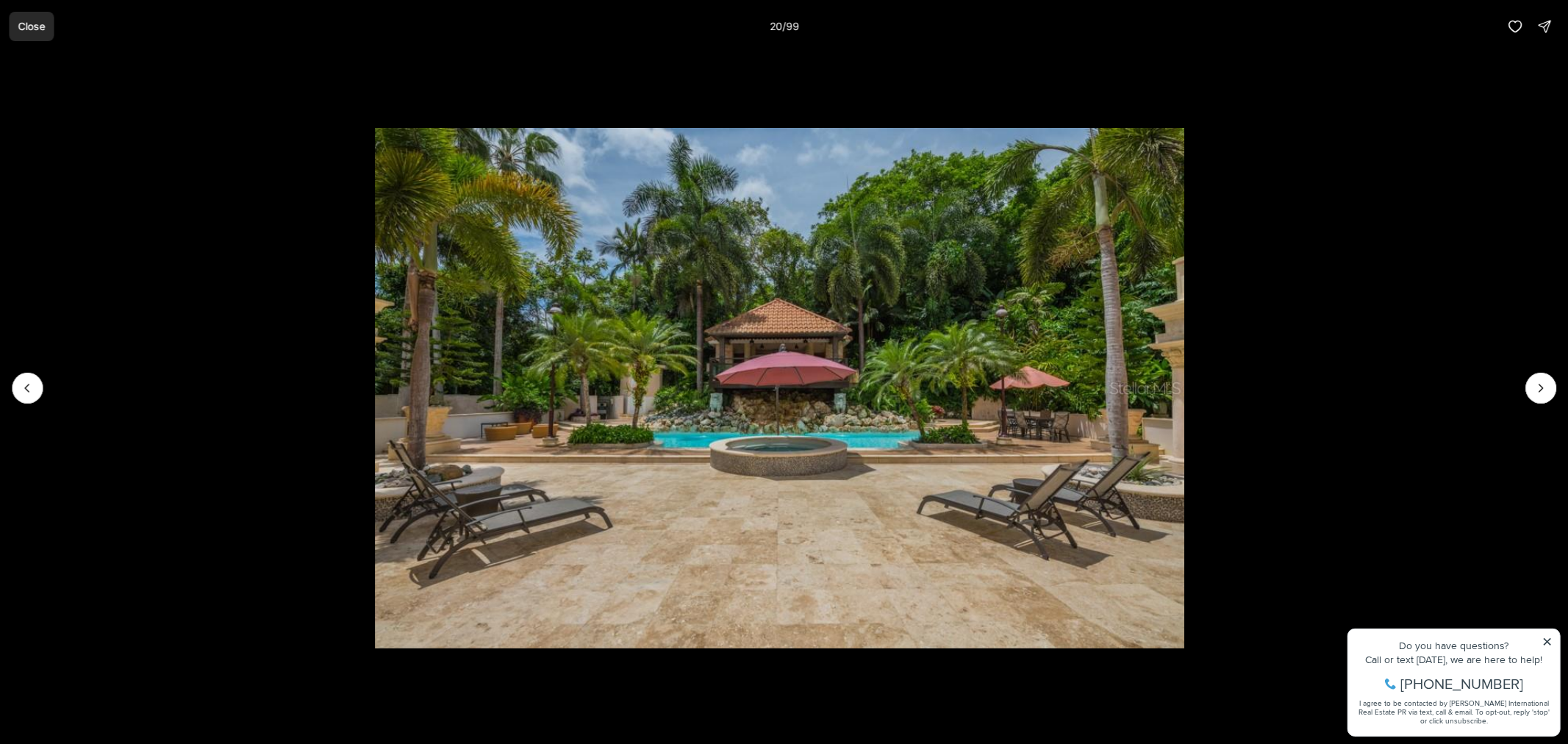
click at [38, 26] on p "Close" at bounding box center [31, 26] width 27 height 12
